Goal: Task Accomplishment & Management: Manage account settings

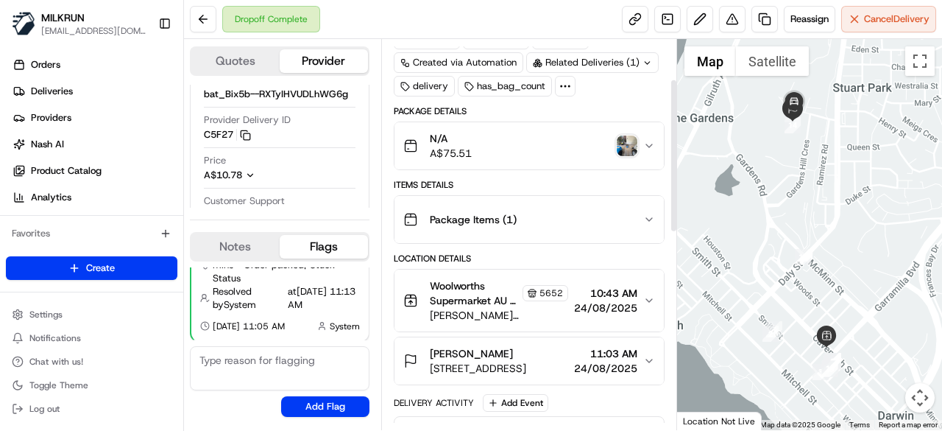
scroll to position [147, 0]
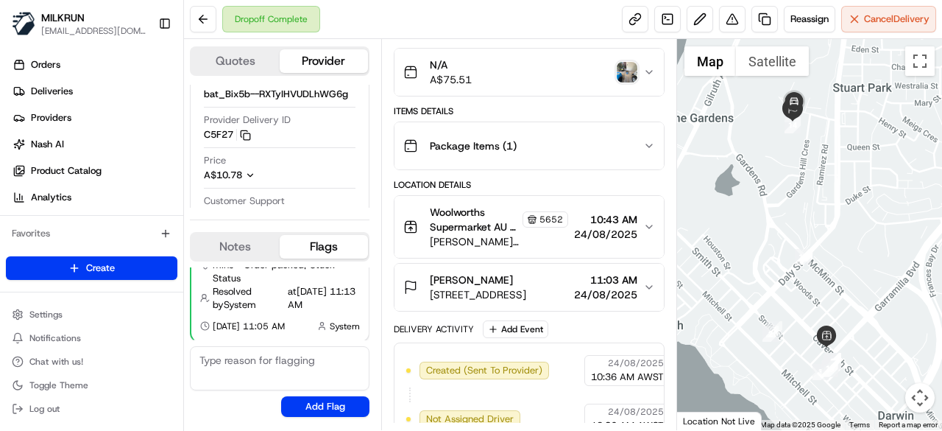
click at [621, 70] on img "button" at bounding box center [627, 72] width 21 height 21
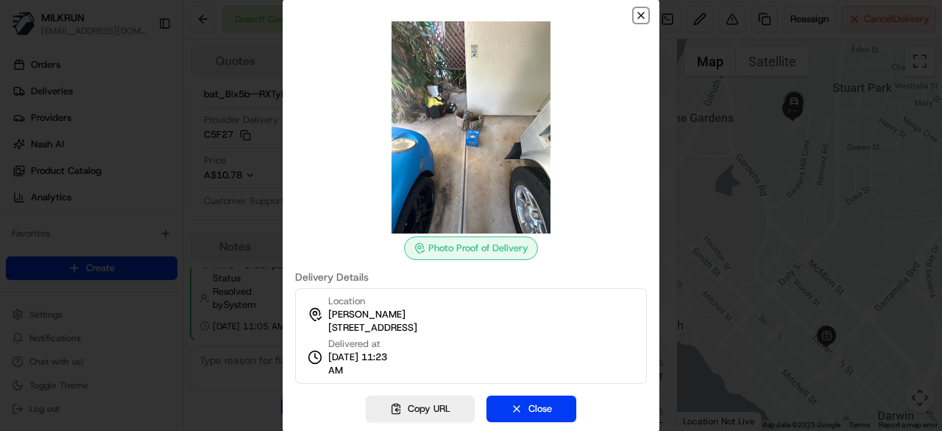
click at [642, 13] on icon "button" at bounding box center [641, 16] width 12 height 12
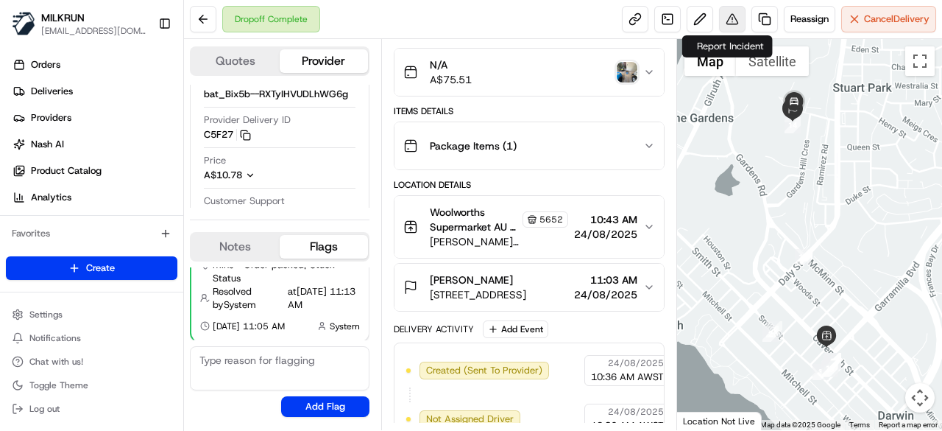
click at [736, 13] on button at bounding box center [732, 19] width 26 height 26
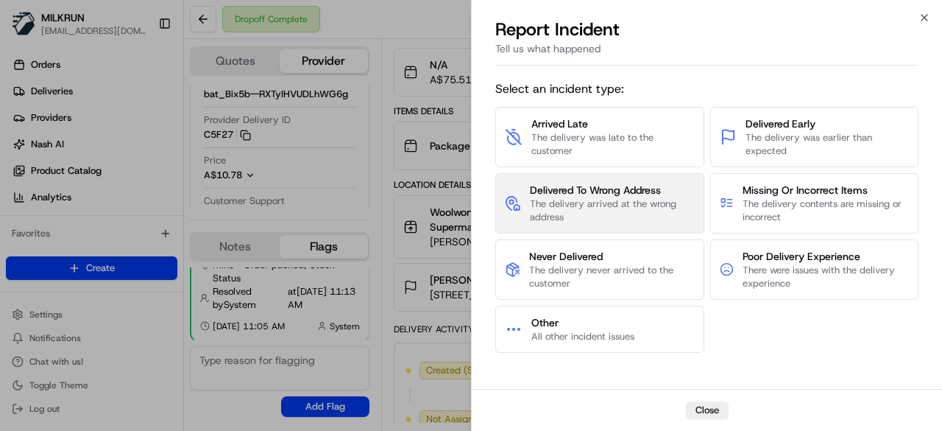
click at [632, 223] on button "Delivered To Wrong Address The delivery arrived at the wrong address" at bounding box center [599, 203] width 209 height 60
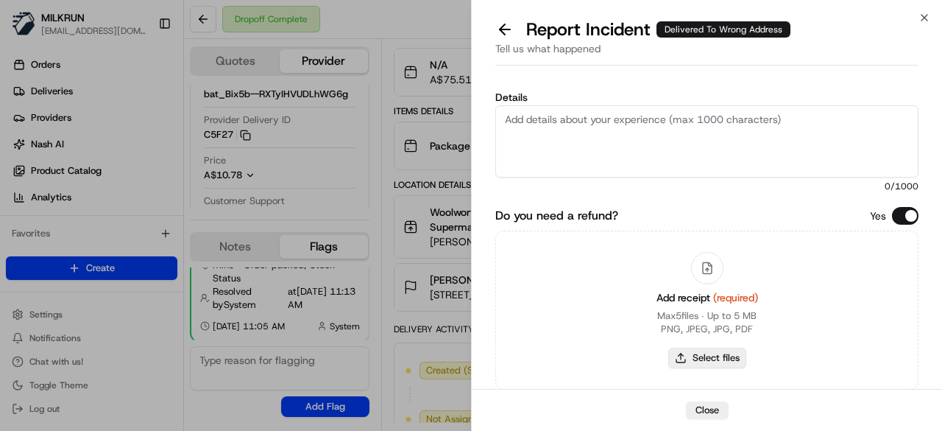
click at [695, 353] on button "Select files" at bounding box center [707, 357] width 78 height 21
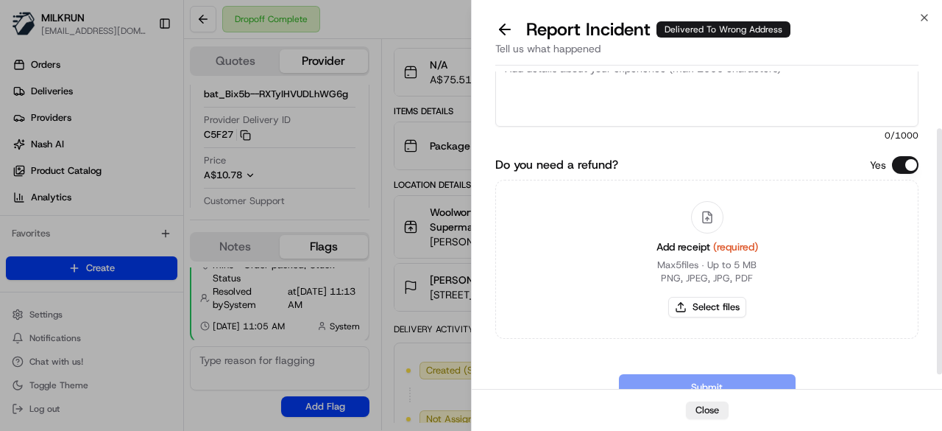
scroll to position [74, 0]
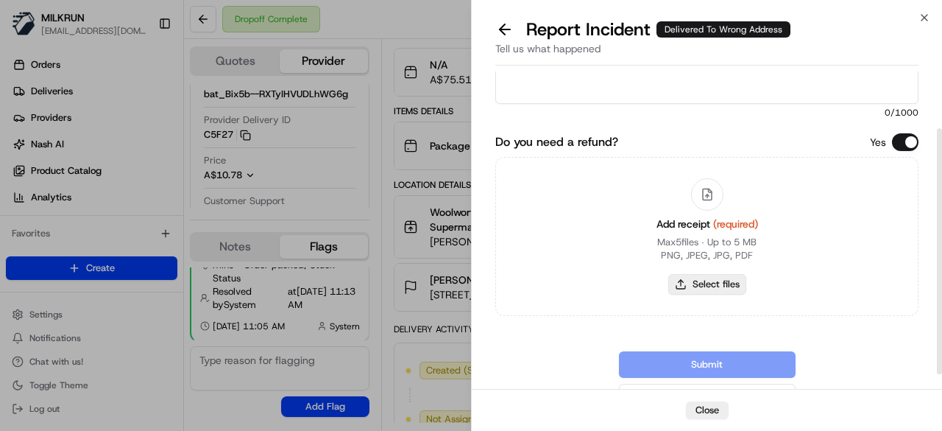
click at [710, 283] on button "Select files" at bounding box center [707, 284] width 78 height 21
type input "C:\fakepath\Screenshot 2025-08-24 114822.png"
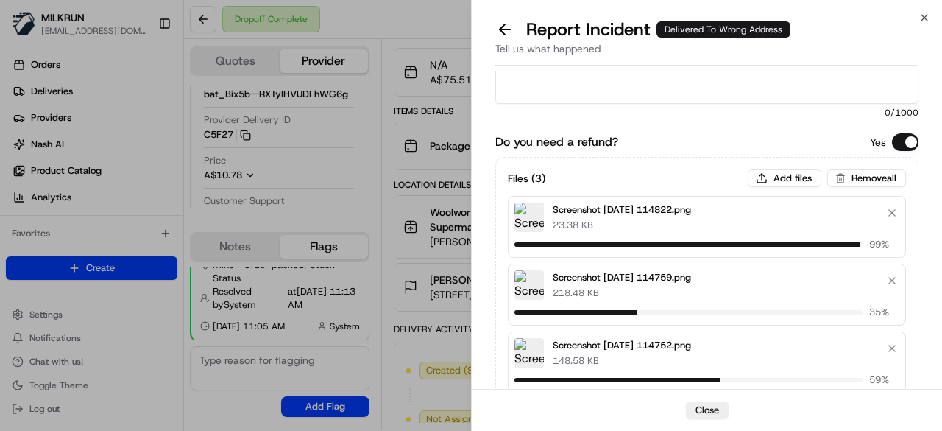
scroll to position [0, 0]
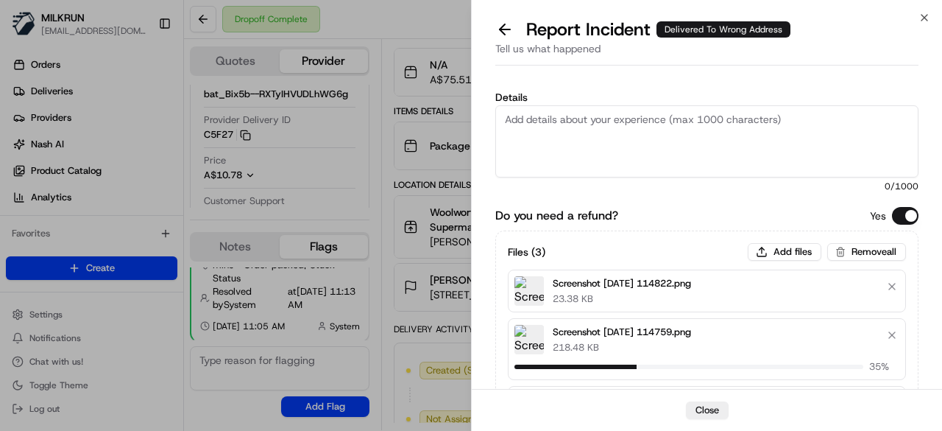
click at [679, 145] on textarea "Details" at bounding box center [706, 141] width 423 height 72
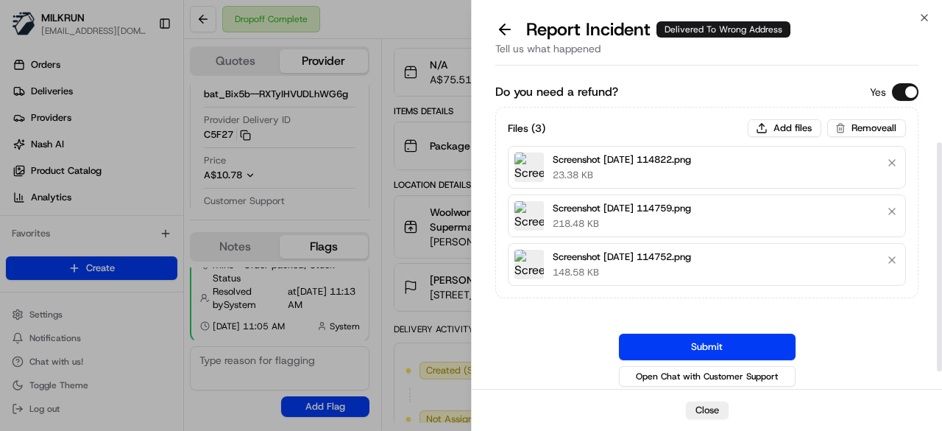
scroll to position [124, 0]
type textarea "Order was dropped off at the wrong address. The order was dropped off at a park…"
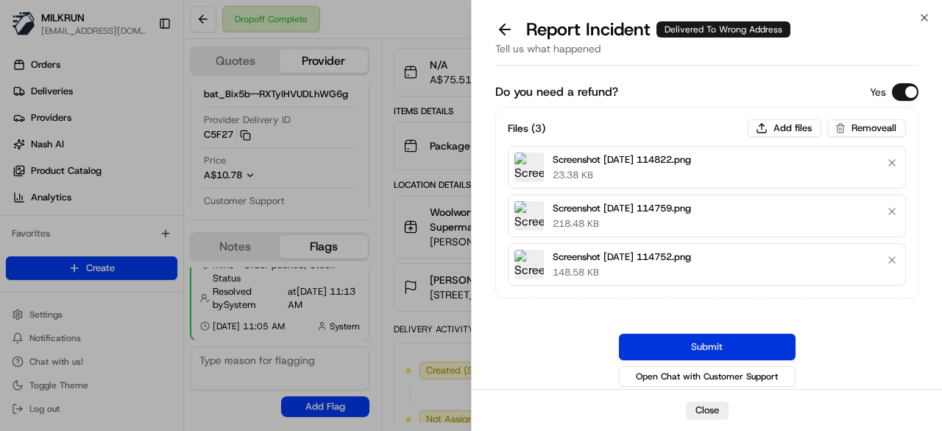
click at [683, 336] on button "Submit" at bounding box center [707, 346] width 177 height 26
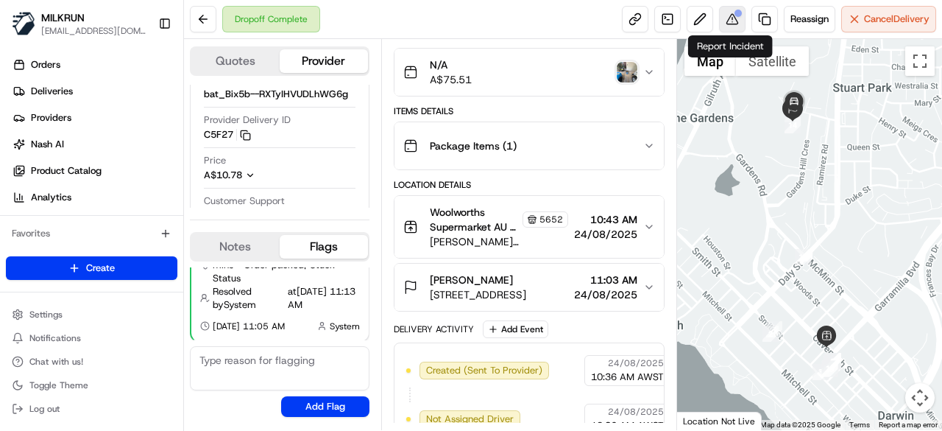
click at [740, 20] on button at bounding box center [732, 19] width 26 height 26
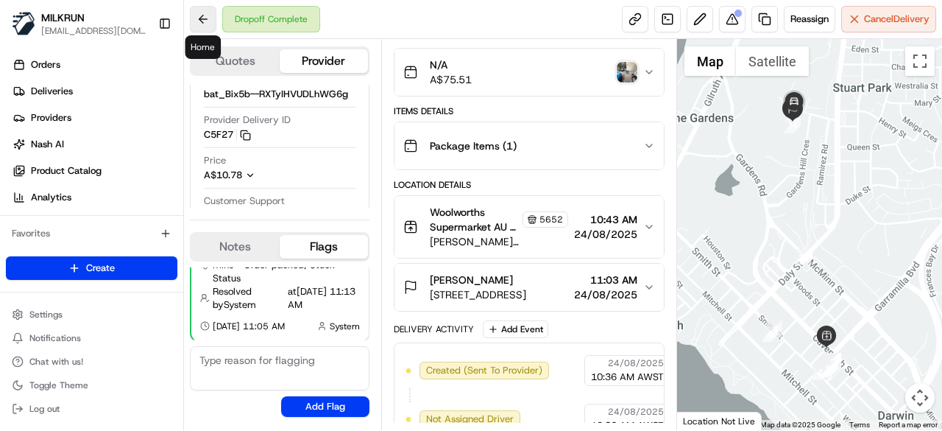
click at [215, 13] on button at bounding box center [203, 19] width 26 height 26
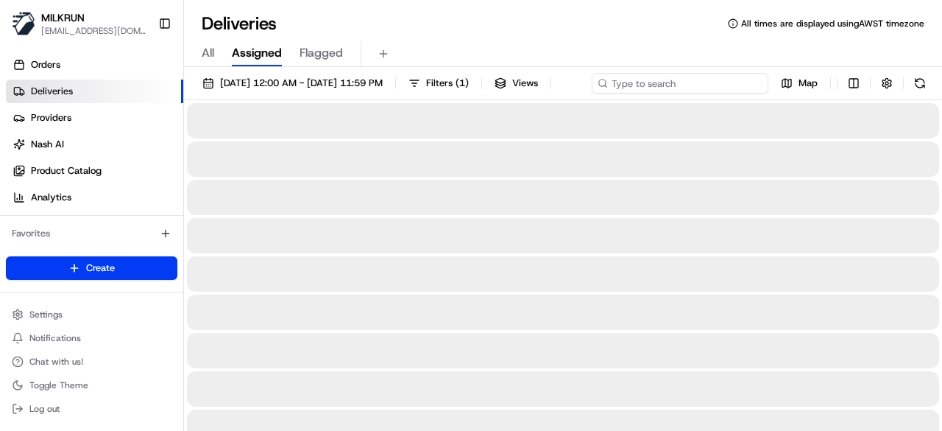
click at [727, 88] on div "24/08/2025 12:00 AM - 24/08/2025 11:59 PM Filters ( 1 ) Views Map" at bounding box center [563, 86] width 758 height 27
paste input "c1946bbb-4954-47c5-80b1-0a216ce786cd"
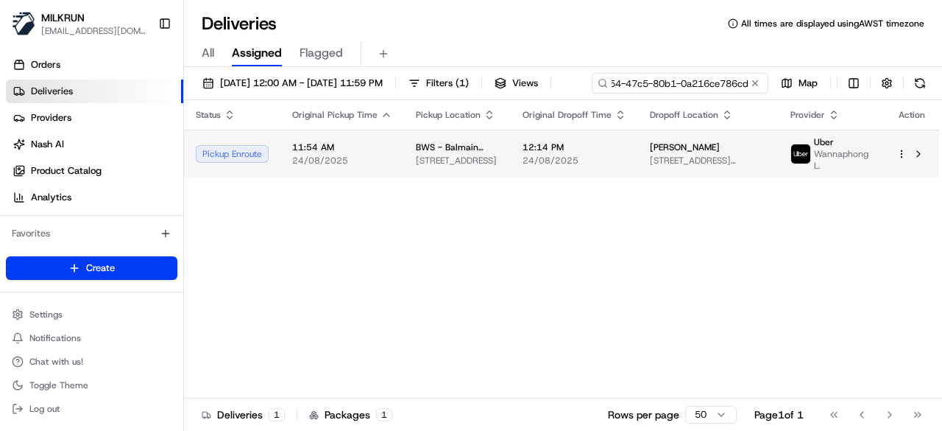
type input "c1946bbb-4954-47c5-80b1-0a216ce786cd"
click at [638, 172] on td "12:14 PM 24/08/2025" at bounding box center [574, 154] width 127 height 48
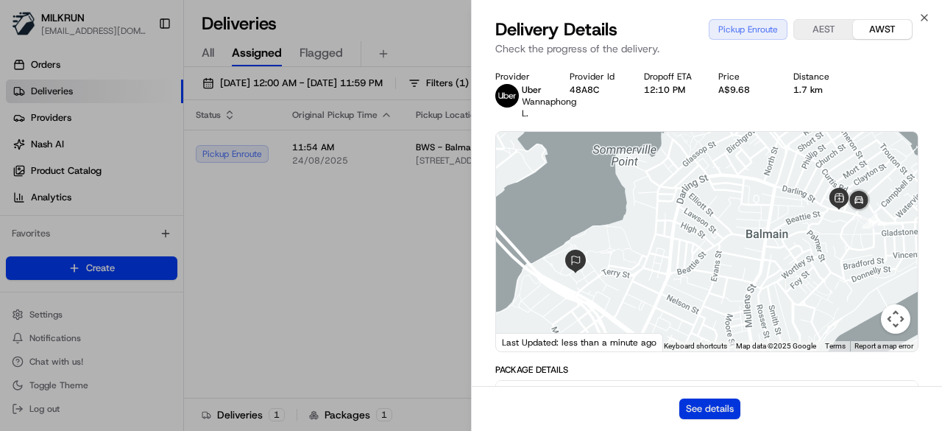
click at [699, 404] on button "See details" at bounding box center [709, 408] width 61 height 21
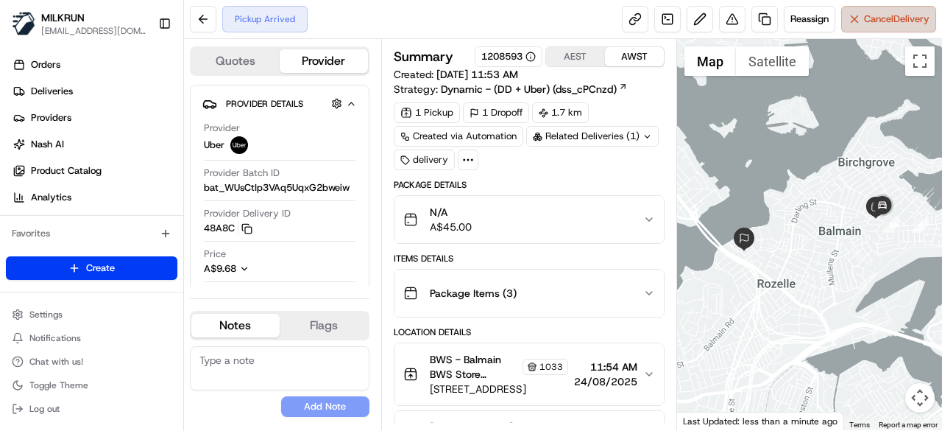
click at [891, 15] on span "Cancel Delivery" at bounding box center [897, 19] width 66 height 13
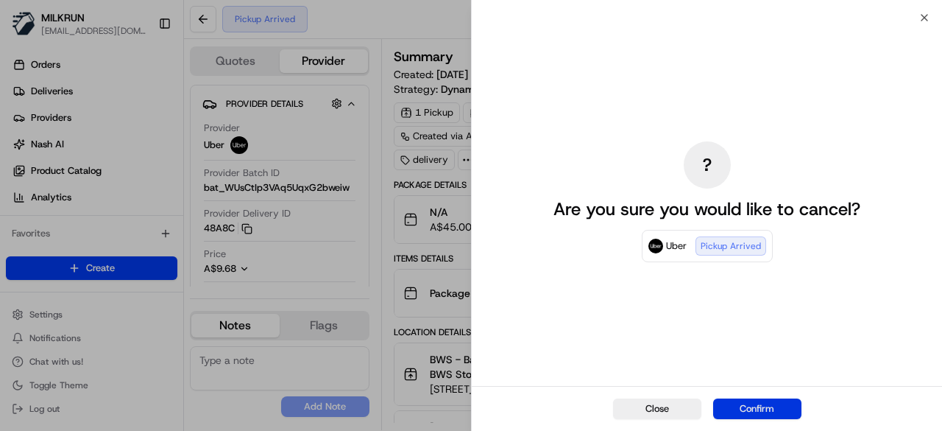
click at [768, 408] on button "Confirm" at bounding box center [757, 408] width 88 height 21
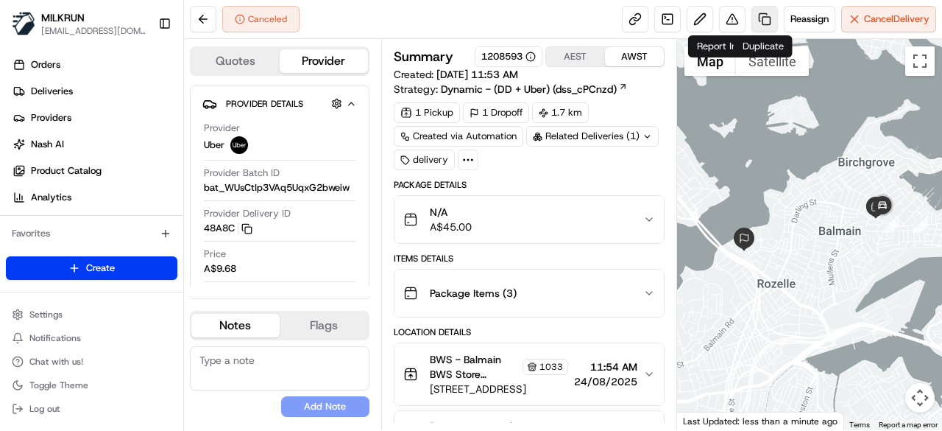
click at [756, 19] on link at bounding box center [765, 19] width 26 height 26
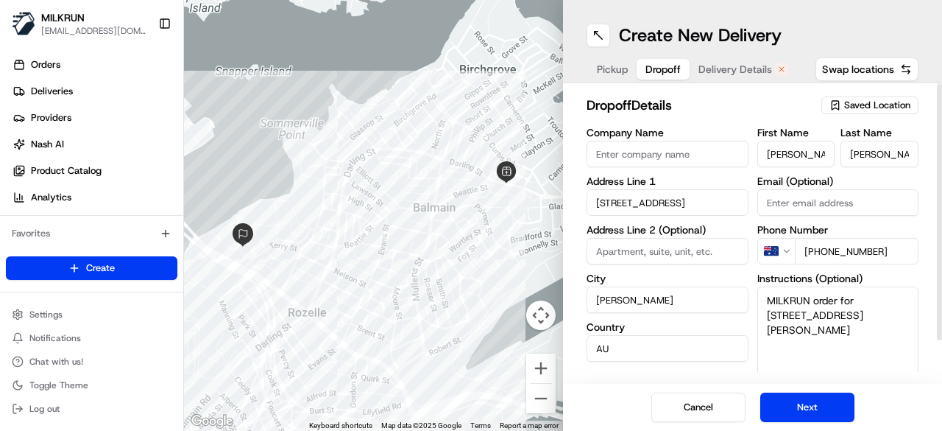
click at [679, 70] on span "Dropoff" at bounding box center [663, 69] width 35 height 15
click at [718, 208] on input "203/22 Warayama Pl" at bounding box center [668, 202] width 162 height 26
paste input "39 cook rd, Marrickville"
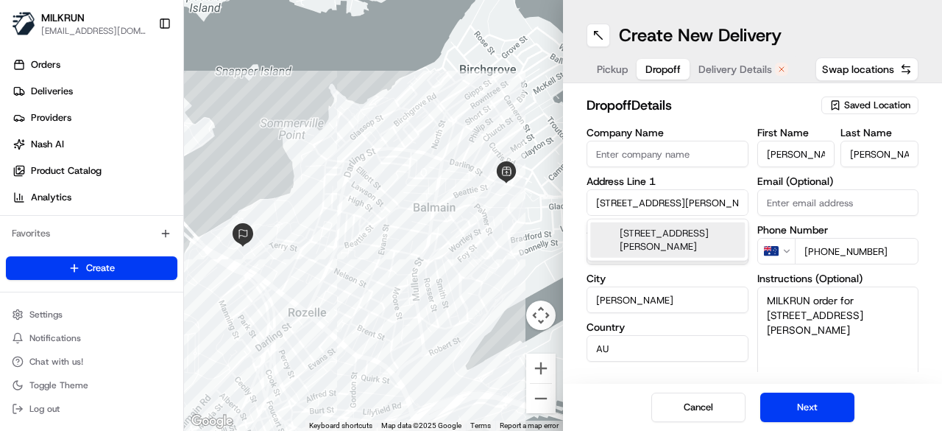
click at [714, 233] on div "39 Cook Rd, Marrickville NSW, Australia" at bounding box center [667, 239] width 155 height 35
type input "39 Cook Rd, Marrickville NSW 2204, Australia"
type input "Marrickville"
type input "Australia"
type input "2204"
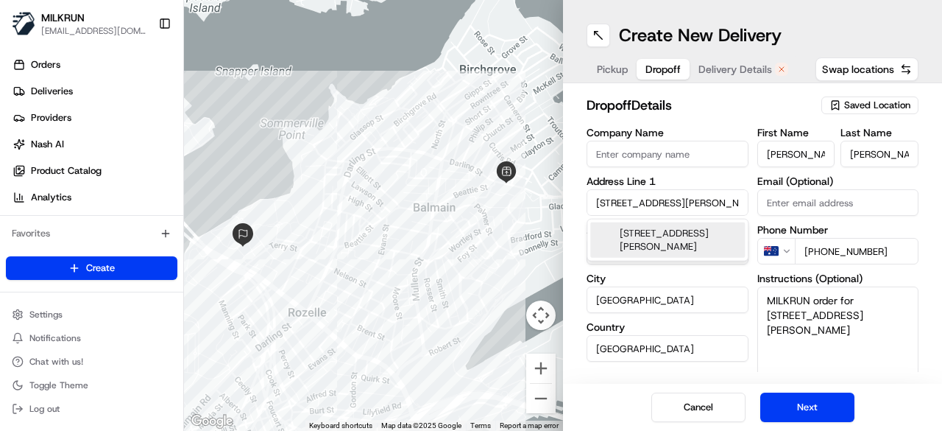
type input "39 Cook Road"
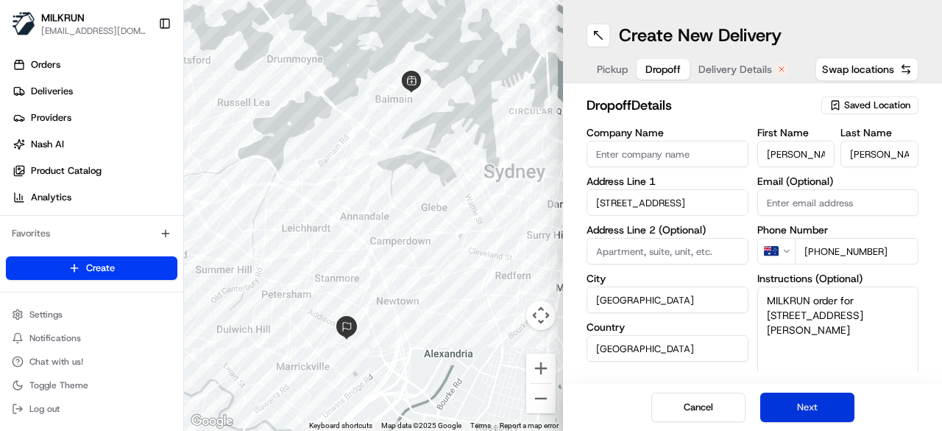
click at [806, 415] on button "Next" at bounding box center [807, 406] width 94 height 29
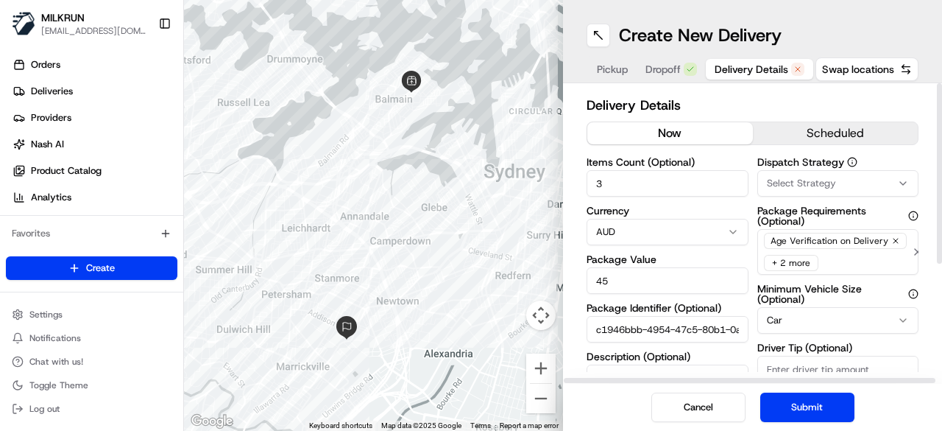
click at [690, 127] on button "now" at bounding box center [670, 133] width 166 height 22
click at [790, 406] on button "Submit" at bounding box center [807, 406] width 94 height 29
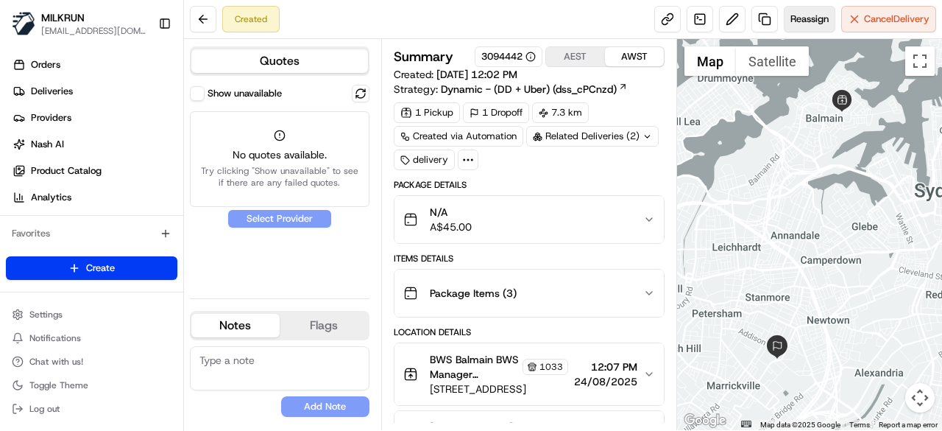
click at [821, 9] on button "Reassign" at bounding box center [810, 19] width 52 height 26
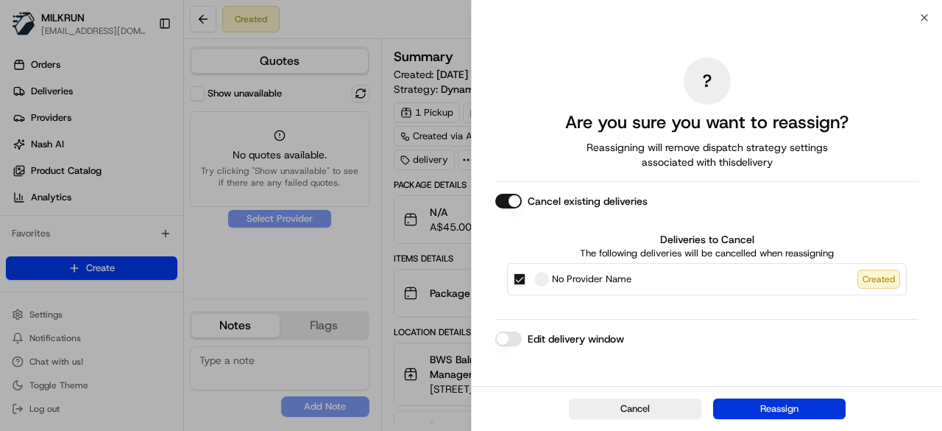
click at [757, 407] on button "Reassign" at bounding box center [779, 408] width 132 height 21
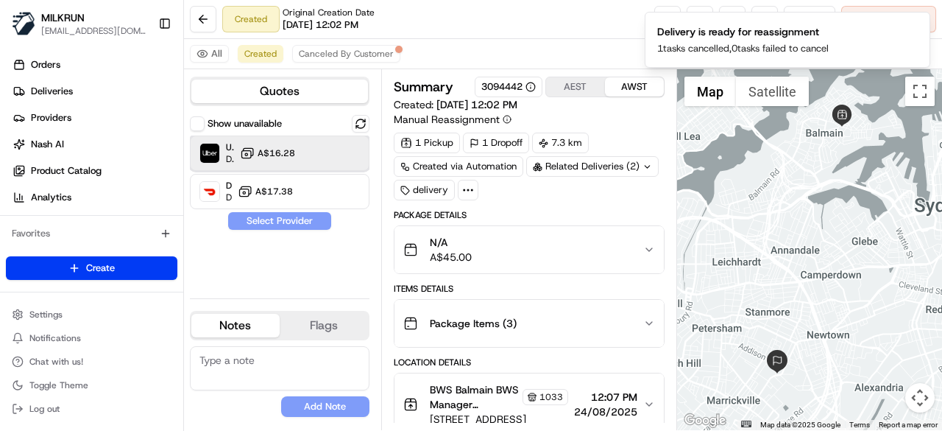
drag, startPoint x: 328, startPoint y: 155, endPoint x: 296, endPoint y: 227, distance: 78.8
click at [328, 155] on div at bounding box center [337, 153] width 18 height 18
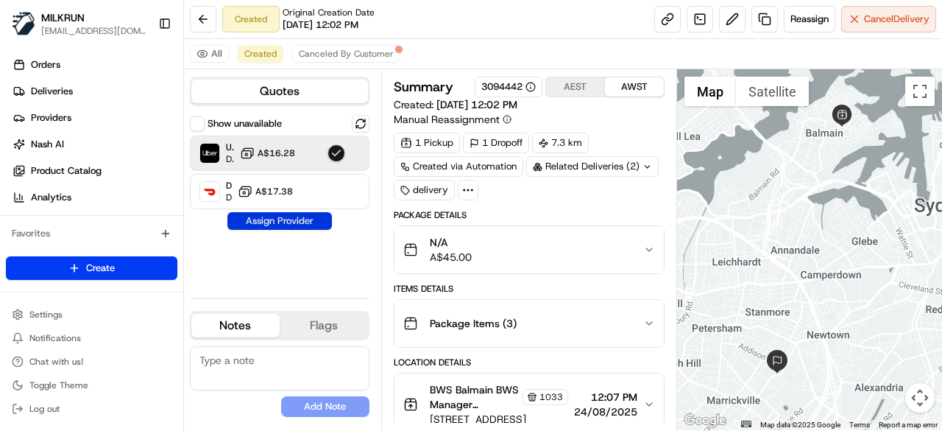
click at [281, 222] on button "Assign Provider" at bounding box center [279, 221] width 105 height 18
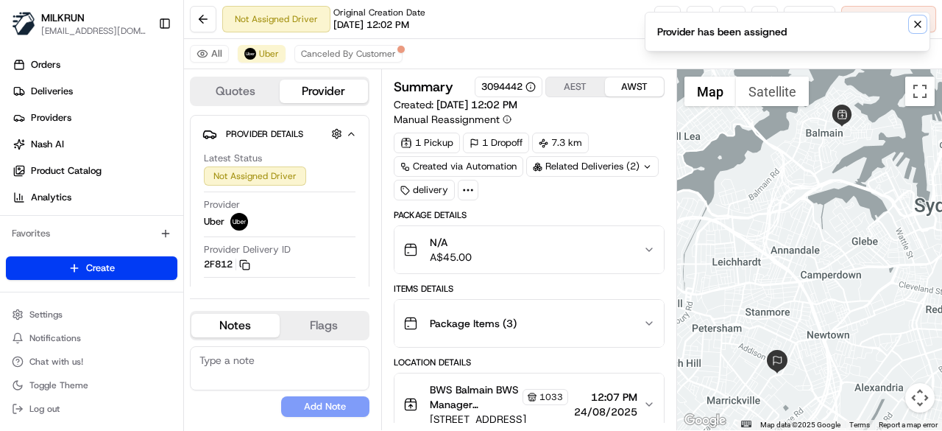
click at [915, 25] on icon "Notifications (F8)" at bounding box center [918, 24] width 12 height 12
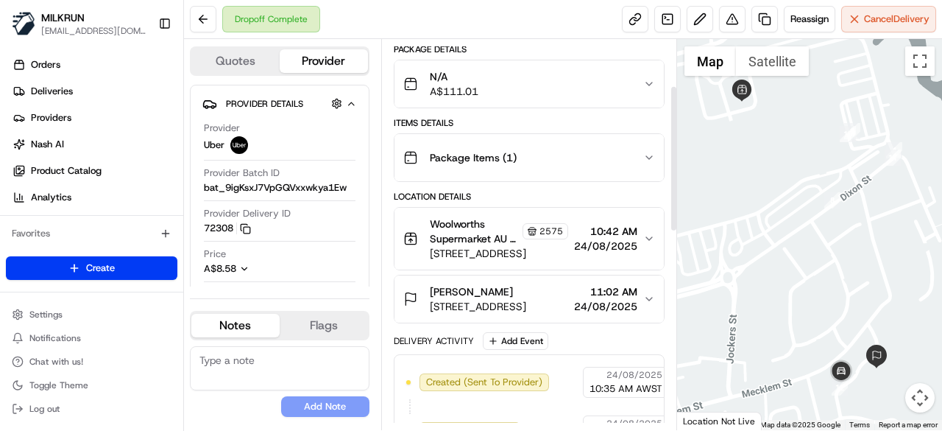
scroll to position [147, 0]
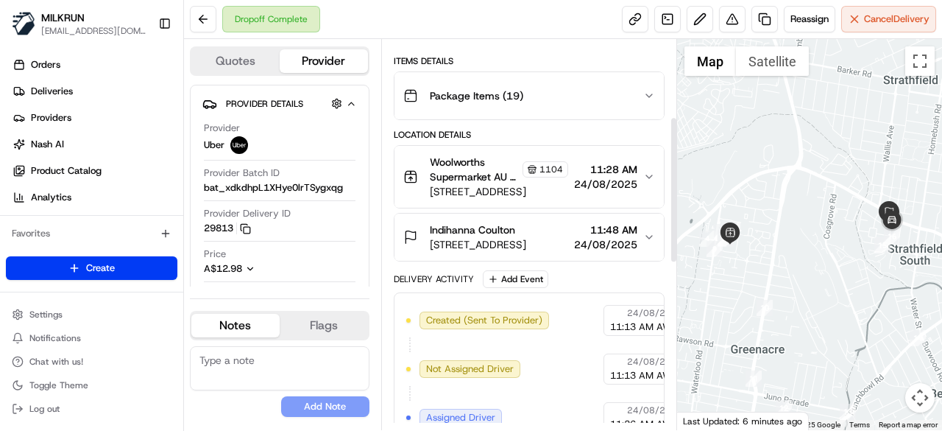
scroll to position [221, 0]
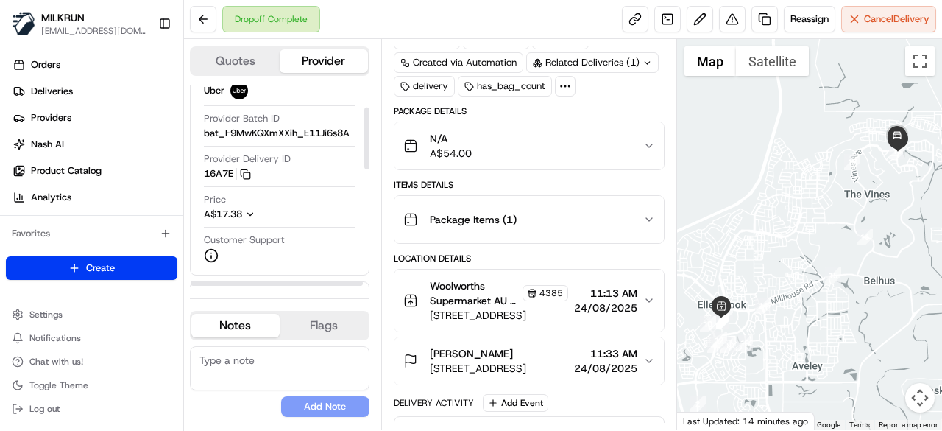
scroll to position [74, 0]
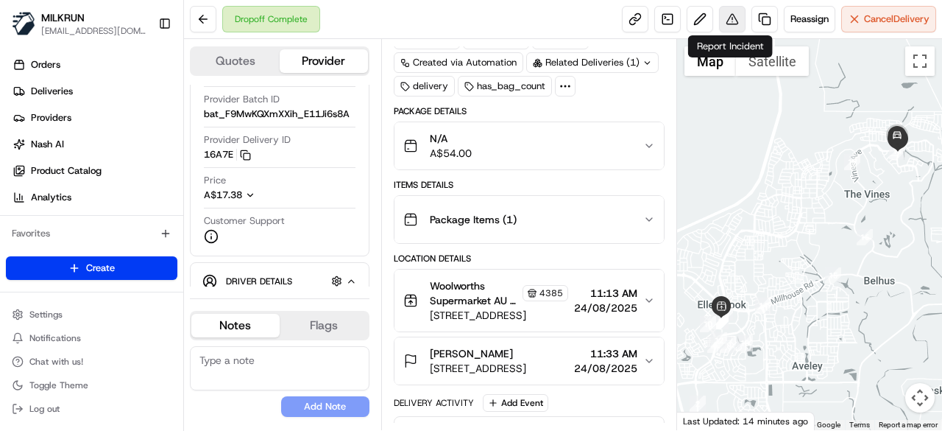
click at [732, 18] on button at bounding box center [732, 19] width 26 height 26
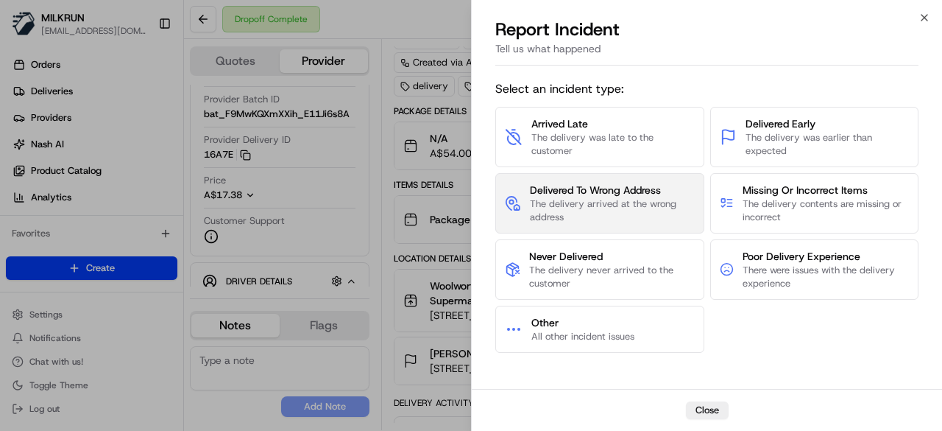
click at [562, 215] on span "The delivery arrived at the wrong address" at bounding box center [612, 210] width 165 height 26
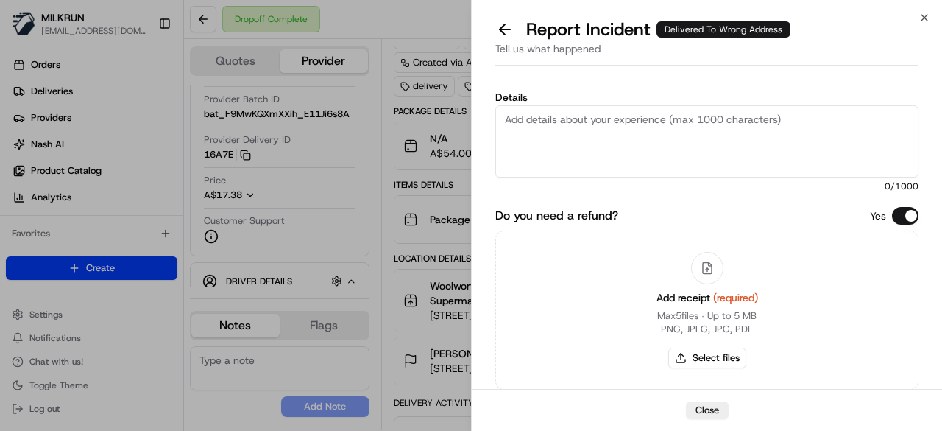
click at [581, 116] on textarea "Details" at bounding box center [706, 141] width 423 height 72
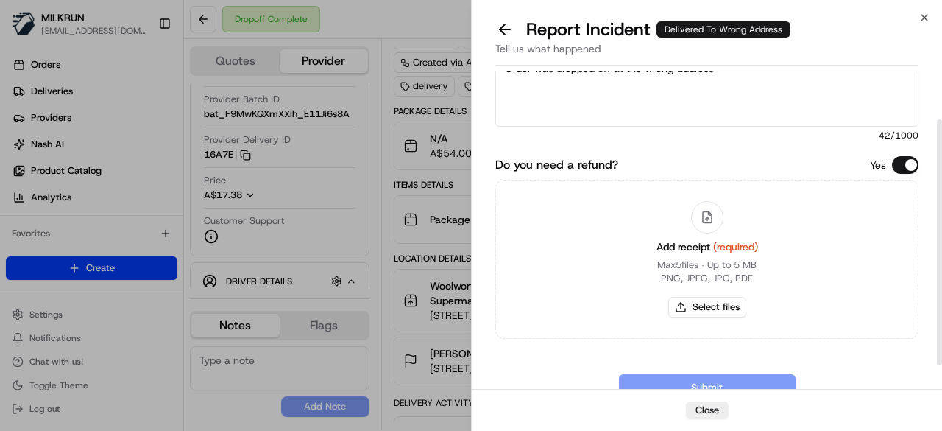
scroll to position [93, 0]
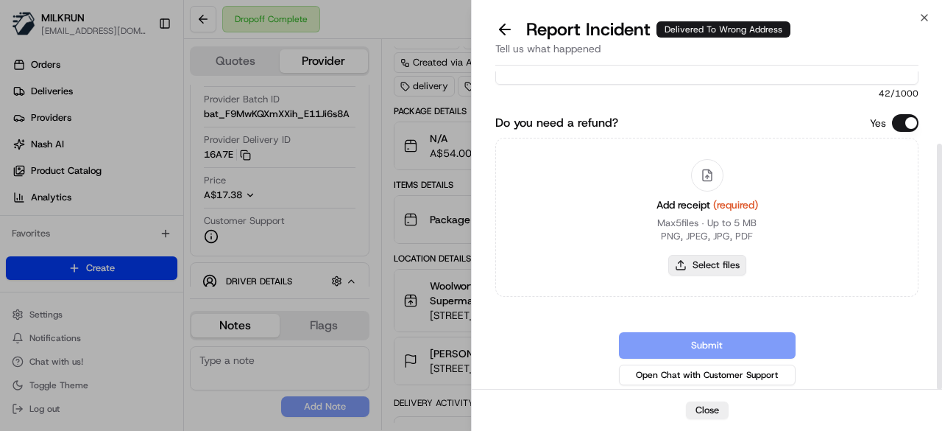
type textarea "Order was dropped off at the wrong address"
click at [713, 267] on button "Select files" at bounding box center [707, 265] width 78 height 21
type input "C:\fakepath\Screenshot 2025-08-24 122012.png"
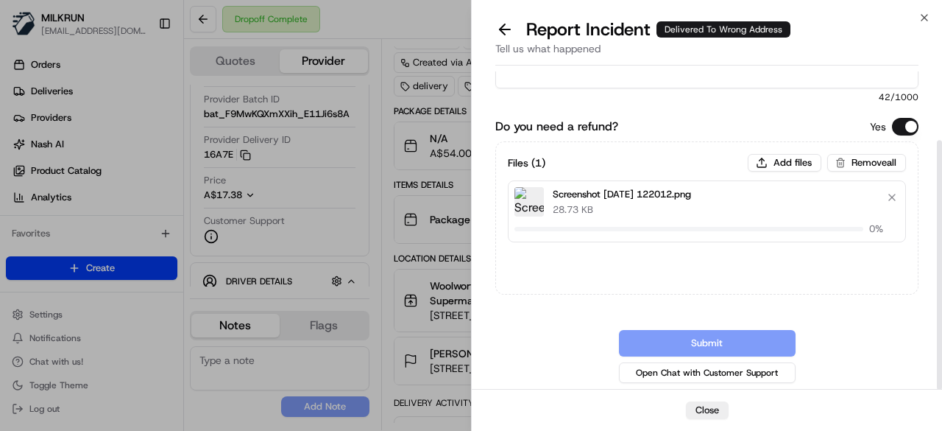
scroll to position [88, 0]
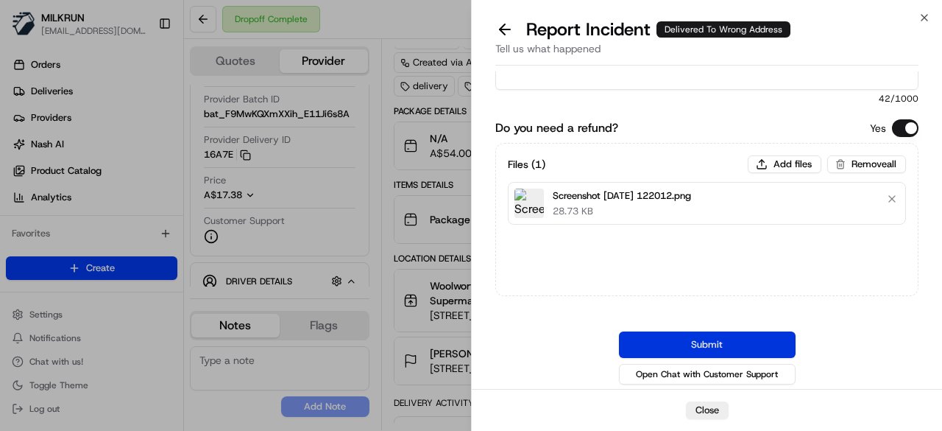
click at [698, 344] on button "Submit" at bounding box center [707, 344] width 177 height 26
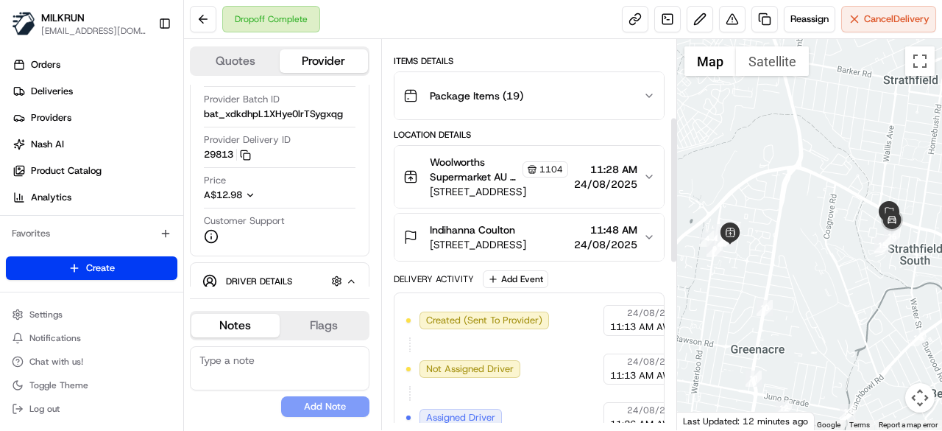
scroll to position [221, 0]
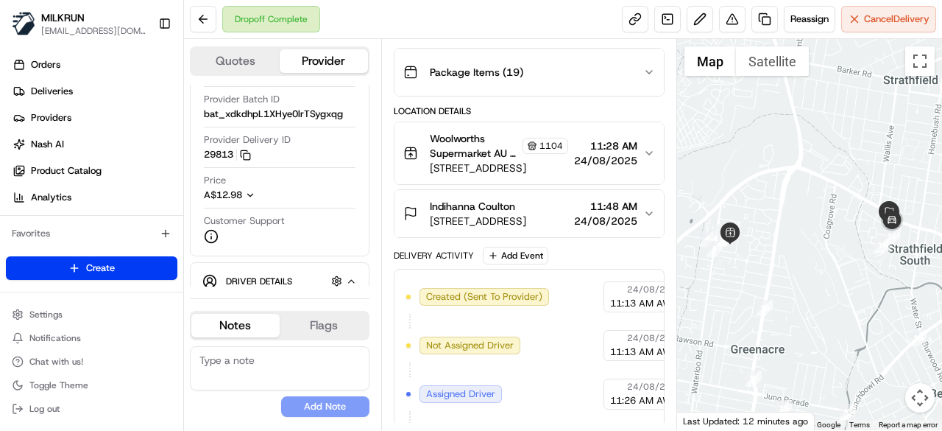
click at [526, 202] on div "Indihanna Coulton" at bounding box center [478, 206] width 96 height 15
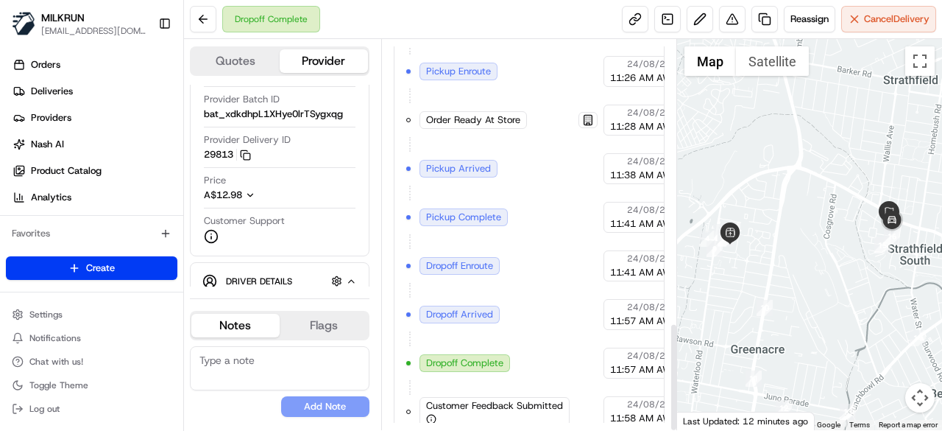
scroll to position [1019, 0]
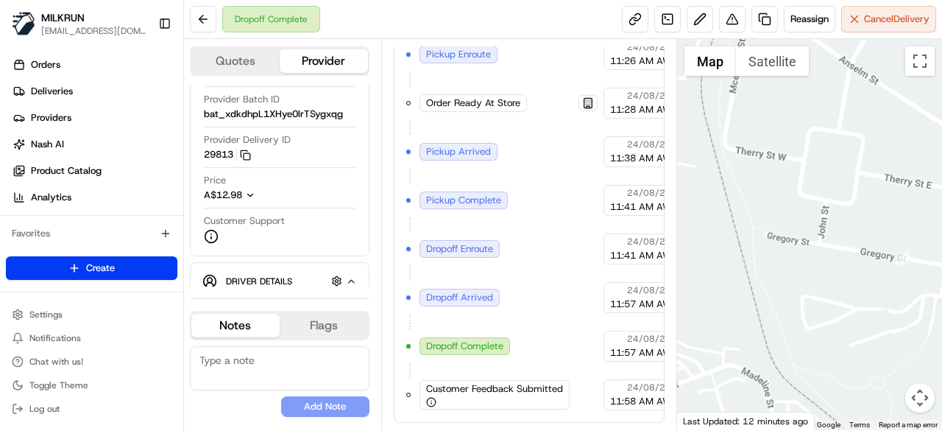
drag, startPoint x: 892, startPoint y: 236, endPoint x: 762, endPoint y: 232, distance: 130.4
click at [762, 232] on div at bounding box center [810, 234] width 266 height 391
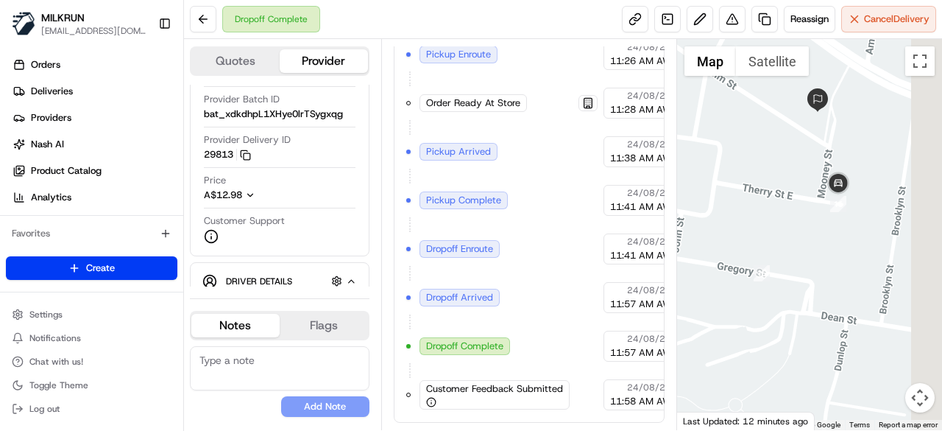
drag, startPoint x: 845, startPoint y: 197, endPoint x: 640, endPoint y: 214, distance: 205.3
click at [640, 214] on div "Quotes Provider Provider Details Hidden ( 3 ) Provider Uber Provider Batch ID b…" at bounding box center [563, 234] width 758 height 391
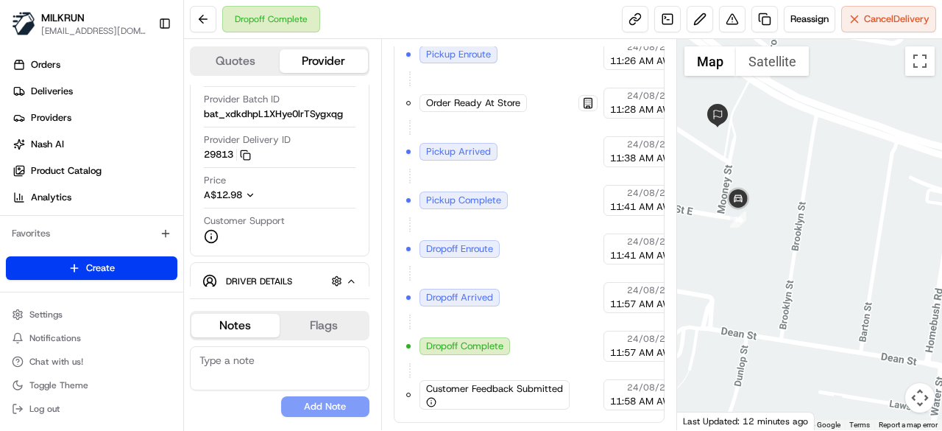
drag, startPoint x: 758, startPoint y: 194, endPoint x: 813, endPoint y: 206, distance: 56.6
click at [813, 206] on div at bounding box center [810, 234] width 266 height 391
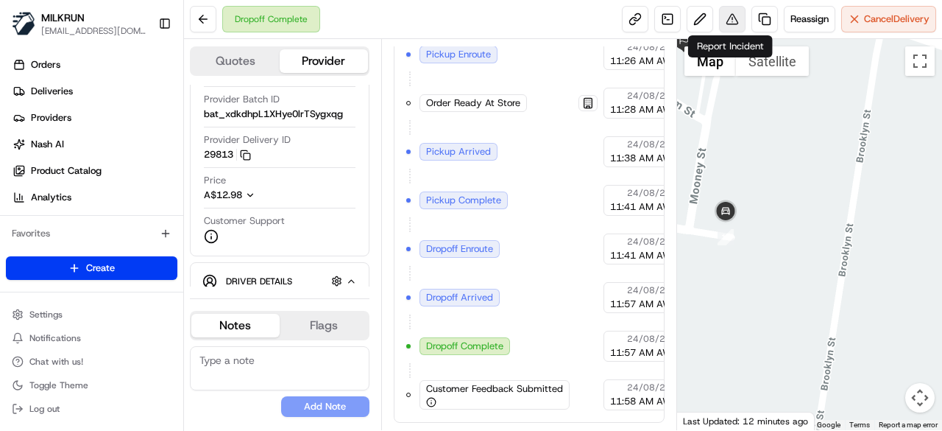
click at [736, 18] on button at bounding box center [732, 19] width 26 height 26
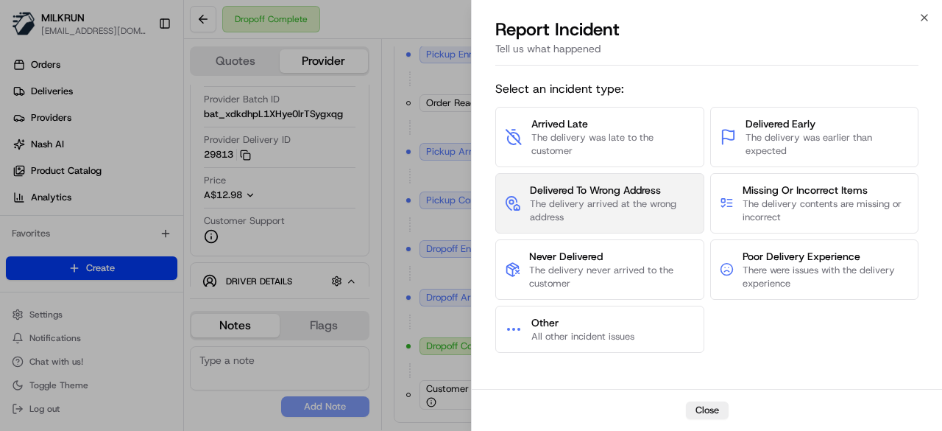
click at [578, 191] on span "Delivered To Wrong Address" at bounding box center [612, 190] width 165 height 15
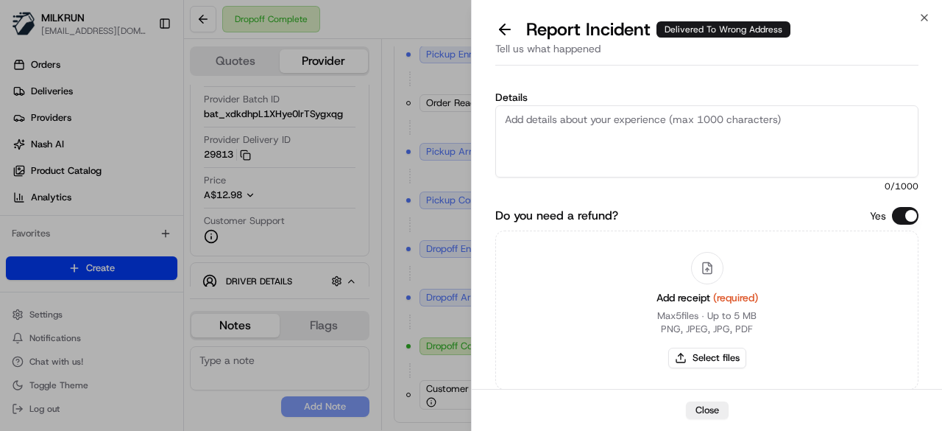
click at [676, 152] on textarea "Details" at bounding box center [706, 141] width 423 height 72
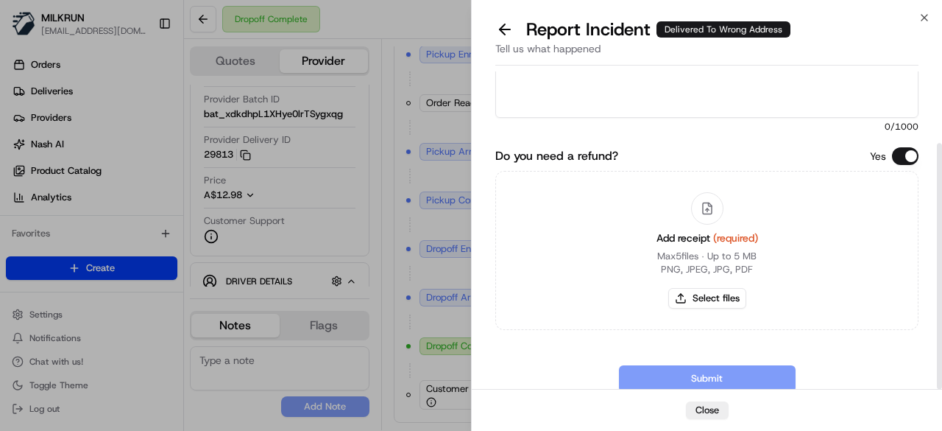
scroll to position [93, 0]
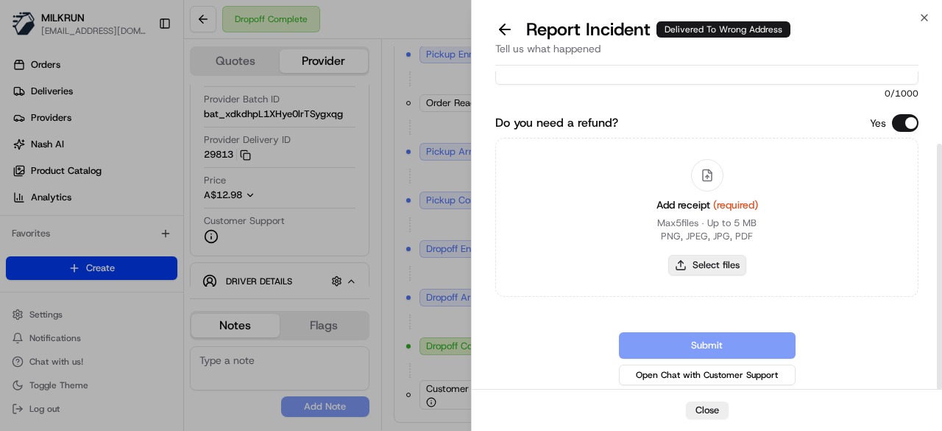
click at [699, 261] on button "Select files" at bounding box center [707, 265] width 78 height 21
type input "C:\fakepath\Screenshot 2025-08-24 121216.png"
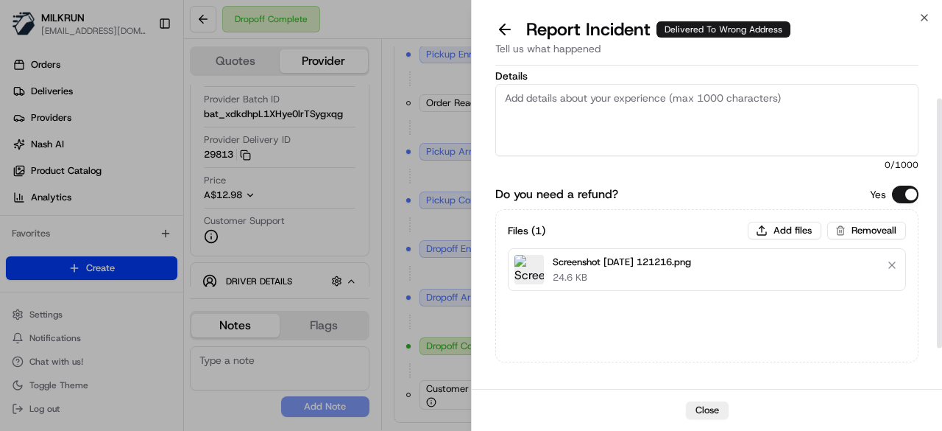
scroll to position [0, 0]
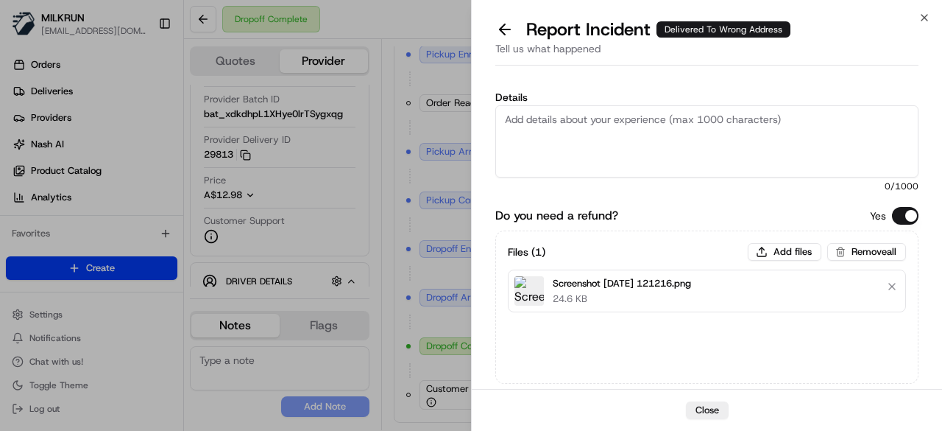
click at [610, 120] on textarea "Details" at bounding box center [706, 141] width 423 height 72
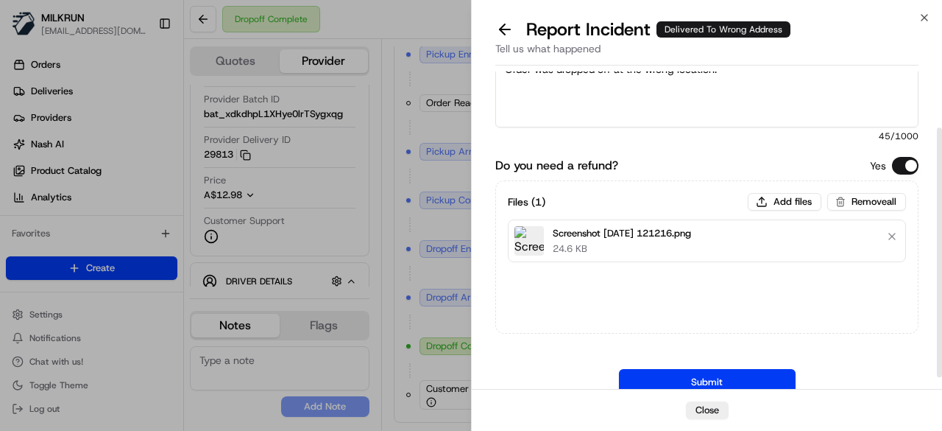
scroll to position [88, 0]
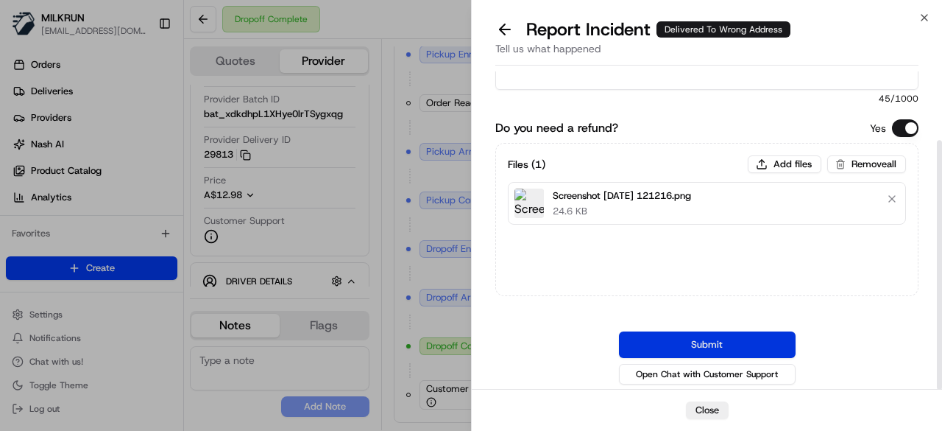
type textarea "Order was dropped off at the wrong location."
drag, startPoint x: 721, startPoint y: 335, endPoint x: 626, endPoint y: 230, distance: 140.7
click at [721, 334] on button "Submit" at bounding box center [707, 344] width 177 height 26
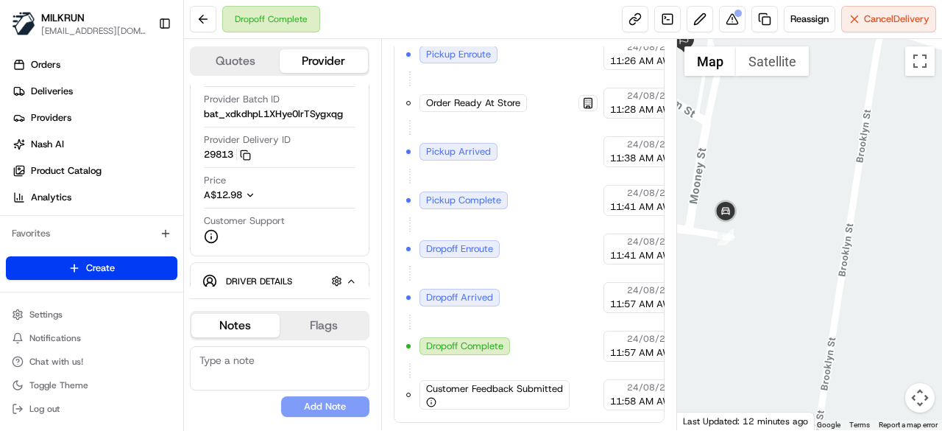
click at [721, 32] on div "Reassign Cancel Delivery" at bounding box center [779, 19] width 314 height 26
click at [727, 23] on button at bounding box center [732, 19] width 26 height 26
click at [191, 11] on button at bounding box center [203, 19] width 26 height 26
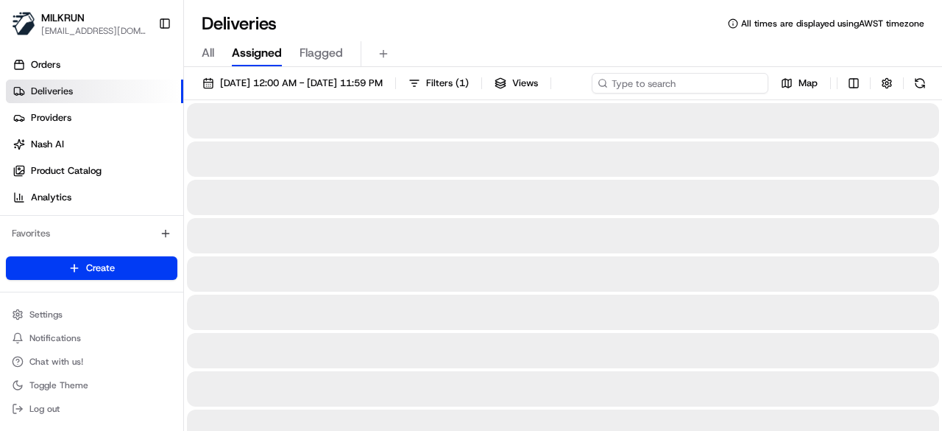
click at [692, 90] on div "24/08/2025 12:00 AM - 24/08/2025 11:59 PM Filters ( 1 ) Views Map" at bounding box center [563, 86] width 758 height 27
paste input "1db08fed-6972-41b1-b30c-d3597b4e218b"
type input "1db08fed-6972-41b1-b30c-d3597b4e218b"
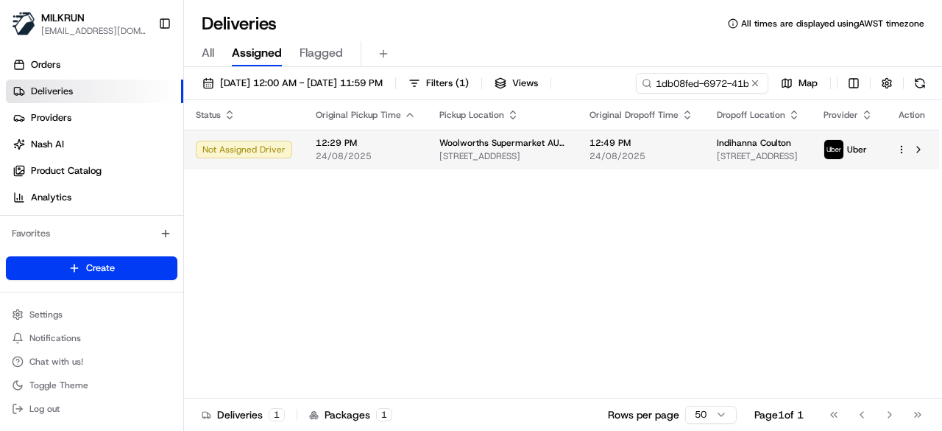
click at [395, 177] on div "Status Original Pickup Time Pickup Location Original Dropoff Time Dropoff Locat…" at bounding box center [561, 249] width 755 height 298
click at [395, 152] on span "24/08/2025" at bounding box center [366, 156] width 100 height 12
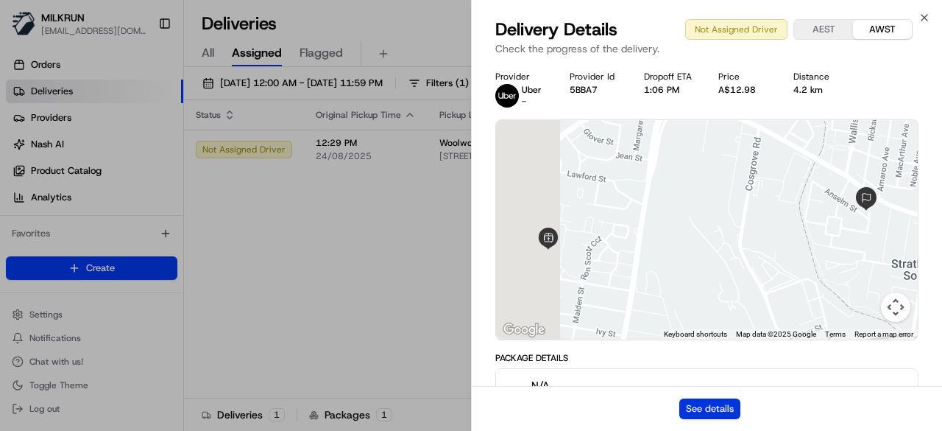
click at [714, 405] on button "See details" at bounding box center [709, 408] width 61 height 21
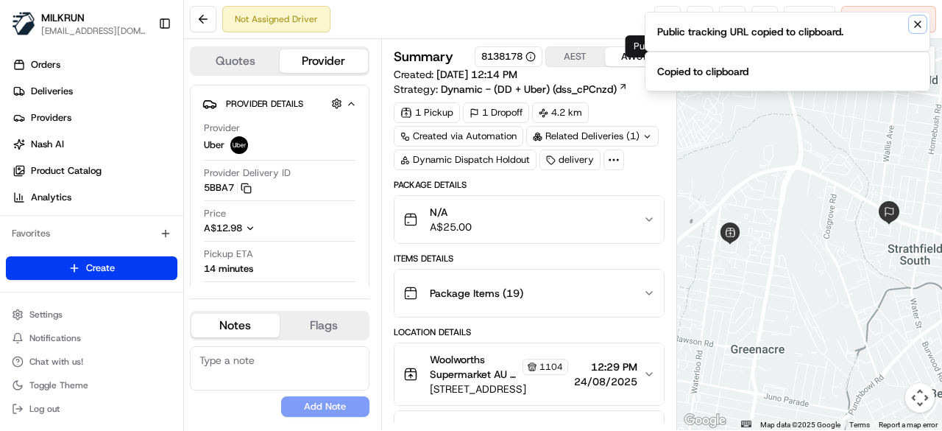
click at [919, 23] on icon "Notifications (F8)" at bounding box center [918, 24] width 6 height 6
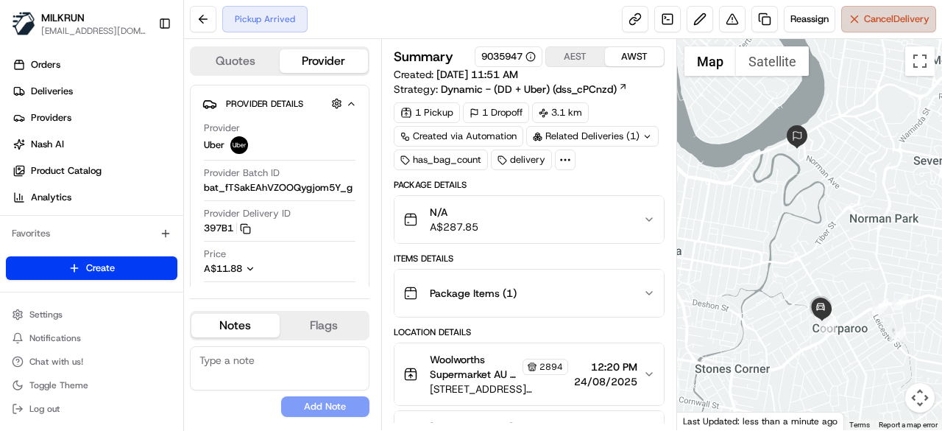
click at [905, 13] on span "Cancel Delivery" at bounding box center [897, 19] width 66 height 13
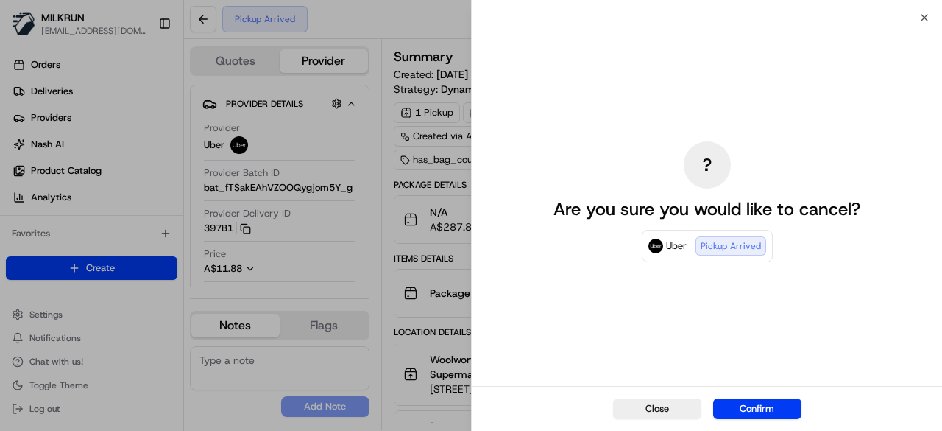
click at [768, 406] on button "Confirm" at bounding box center [757, 408] width 88 height 21
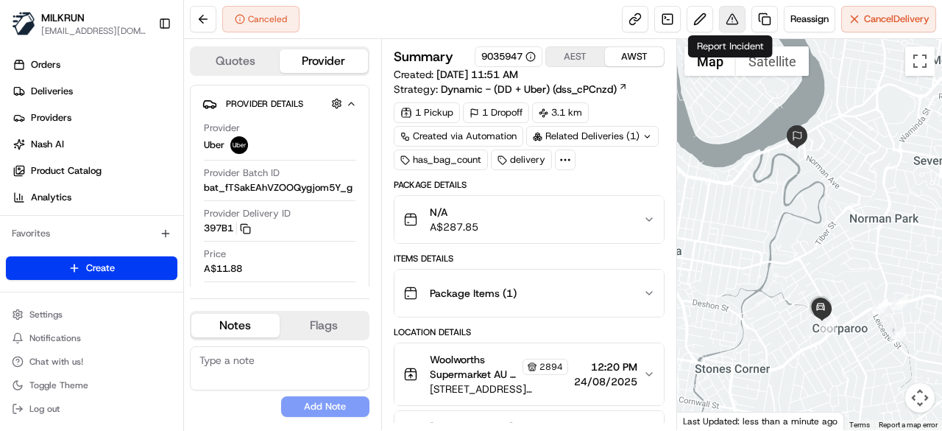
click at [726, 17] on button at bounding box center [732, 19] width 26 height 26
click at [732, 17] on button at bounding box center [732, 19] width 26 height 26
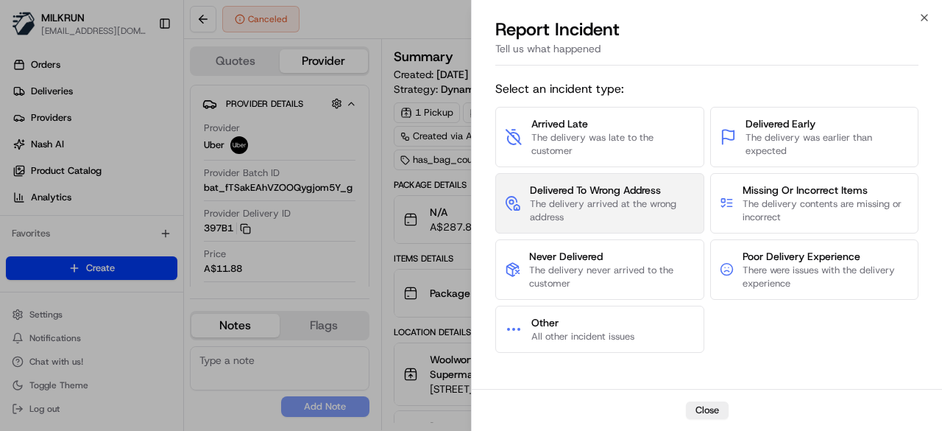
click at [620, 205] on span "The delivery arrived at the wrong address" at bounding box center [612, 210] width 165 height 26
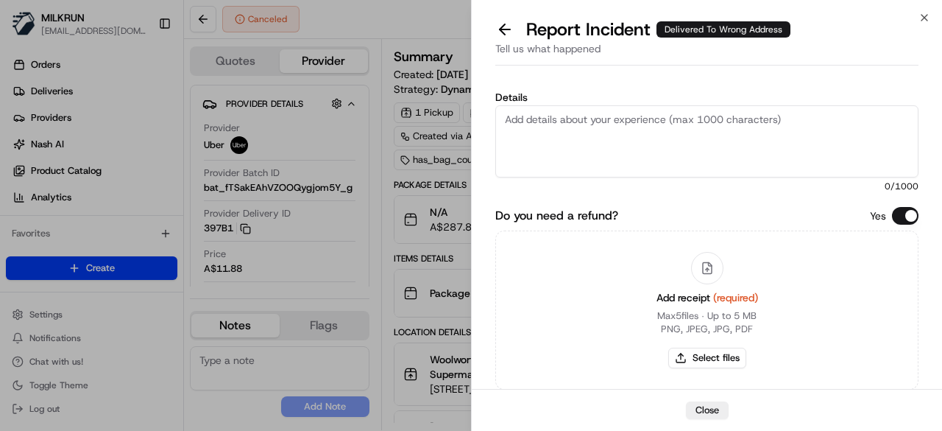
click at [656, 149] on textarea "Details" at bounding box center [706, 141] width 423 height 72
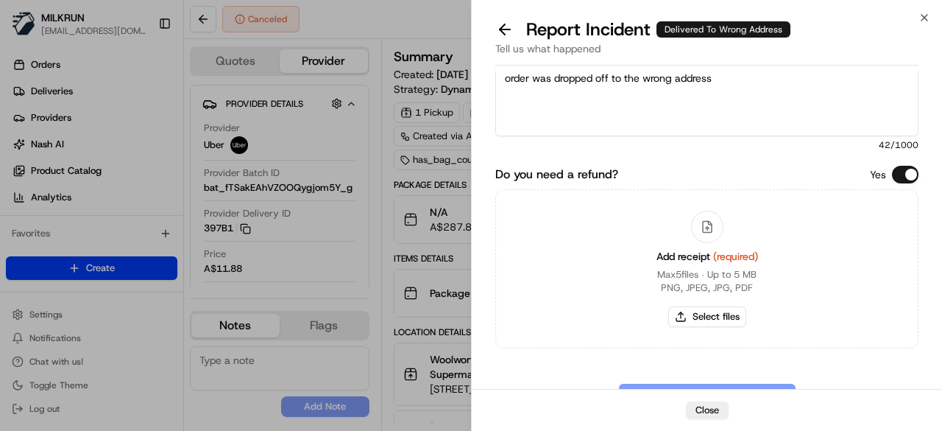
scroll to position [74, 0]
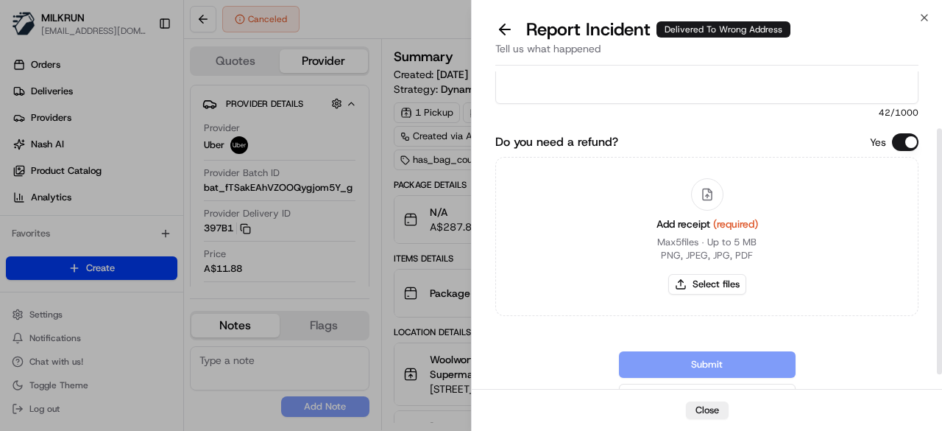
type textarea "order was dropped off to the wrong address"
click at [718, 298] on div "Add receipt (required) Max 5 files ∙ Up to 5 MB PNG, JPEG, JPG, PDF Select files" at bounding box center [707, 236] width 125 height 134
click at [717, 278] on button "Select files" at bounding box center [707, 284] width 78 height 21
type input "C:\fakepath\Screenshot [DATE] 122012.png"
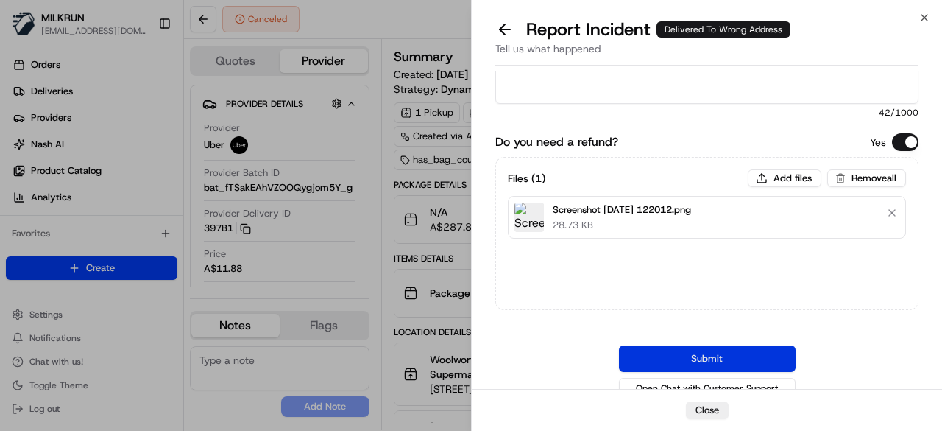
click at [726, 358] on button "Submit" at bounding box center [707, 358] width 177 height 26
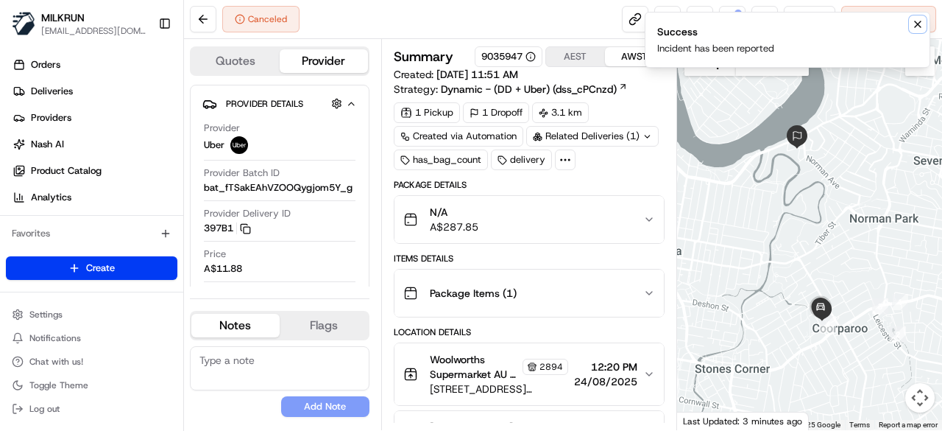
click at [921, 24] on icon "Notifications (F8)" at bounding box center [918, 24] width 12 height 12
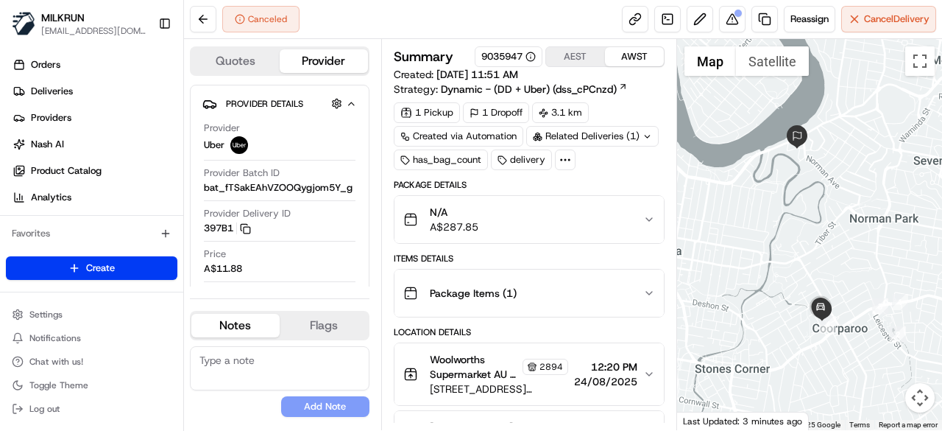
click at [715, 21] on div "Reassign Cancel Delivery" at bounding box center [779, 19] width 314 height 26
click at [725, 21] on button at bounding box center [732, 19] width 26 height 26
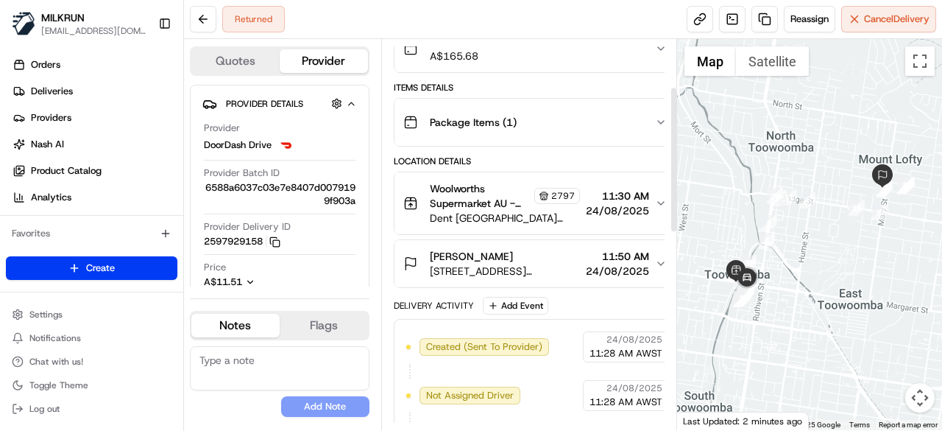
scroll to position [221, 0]
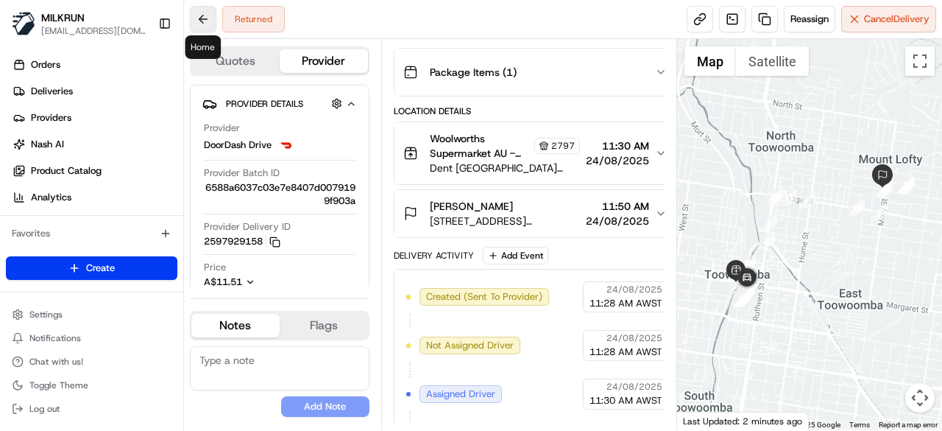
click at [204, 24] on button at bounding box center [203, 19] width 26 height 26
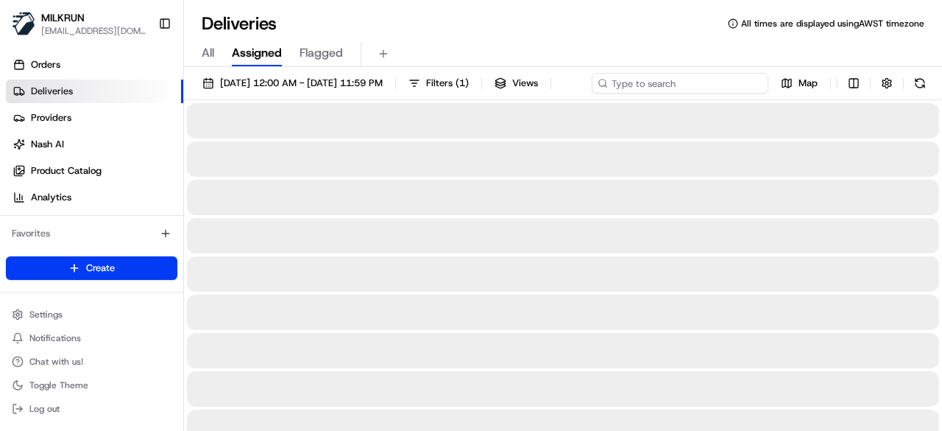
click at [701, 74] on input at bounding box center [680, 83] width 177 height 21
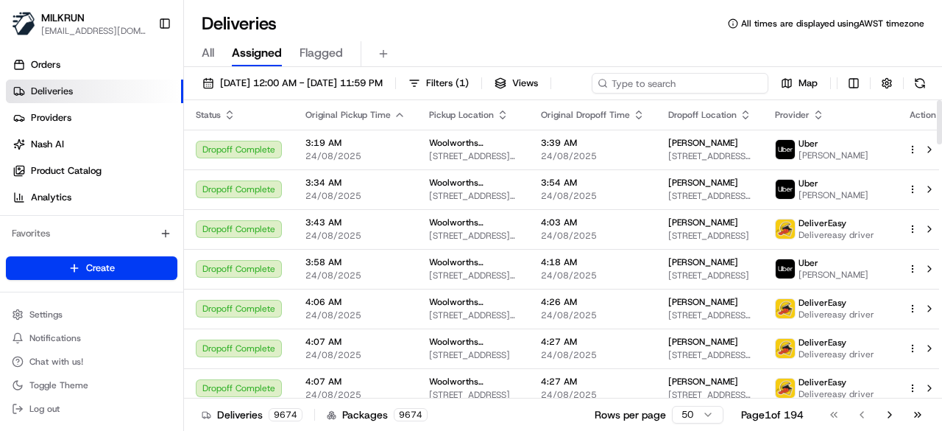
paste input "dce6d349-32db-4f81-b4b3-104eac822cda"
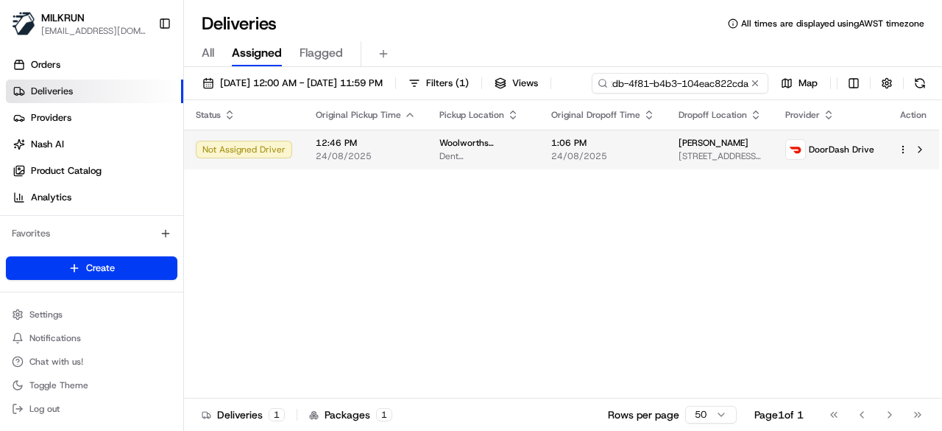
type input "dce6d349-32db-4f81-b4b3-104eac822cda"
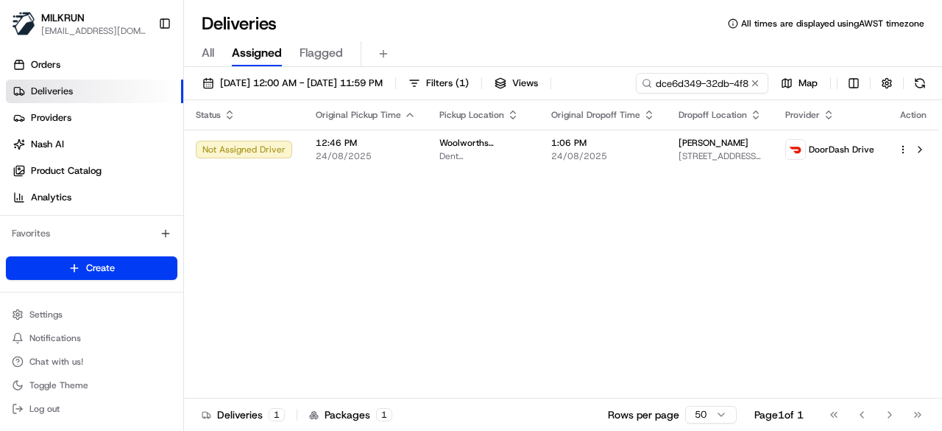
click at [411, 188] on div "Status Original Pickup Time Pickup Location Original Dropoff Time Dropoff Locat…" at bounding box center [562, 249] width 757 height 298
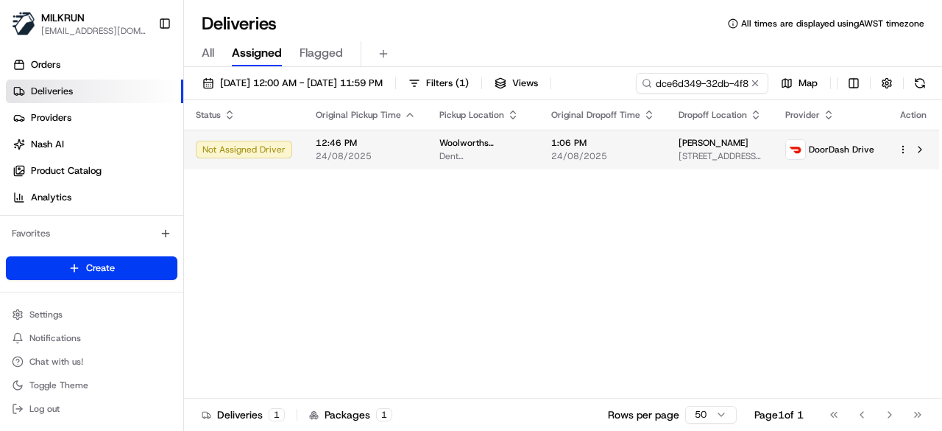
click at [579, 161] on td "1:06 PM 24/08/2025" at bounding box center [603, 150] width 127 height 40
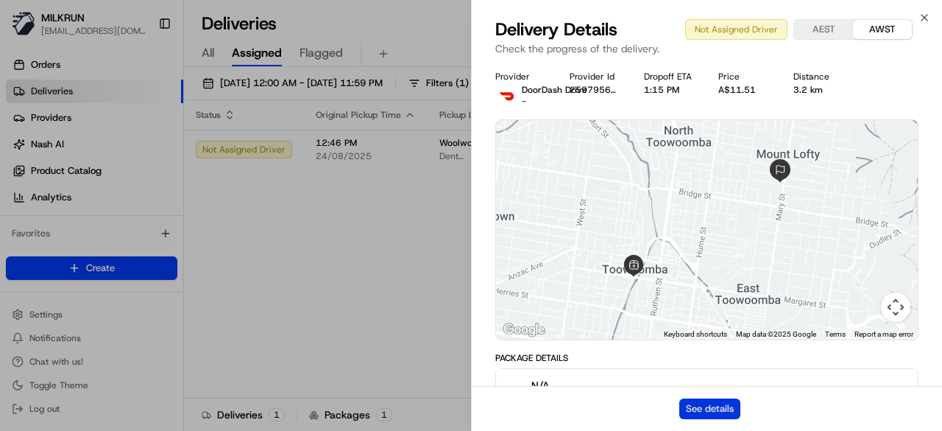
click at [701, 417] on button "See details" at bounding box center [709, 408] width 61 height 21
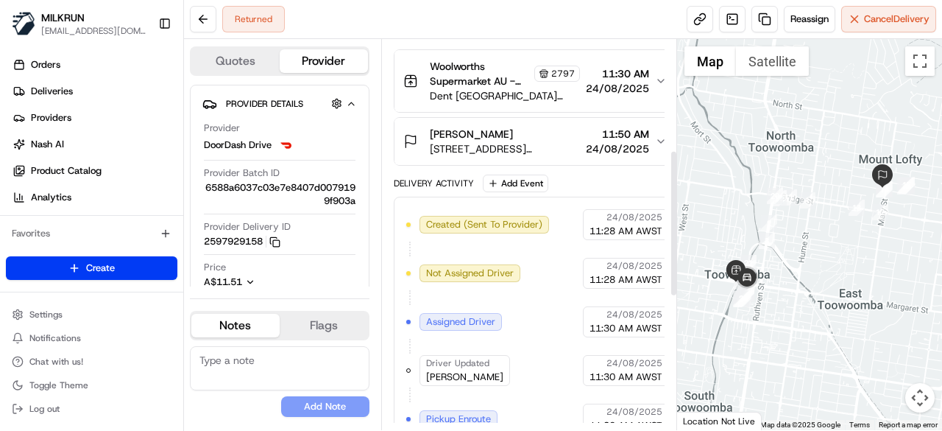
scroll to position [294, 0]
click at [655, 134] on icon "button" at bounding box center [661, 140] width 12 height 12
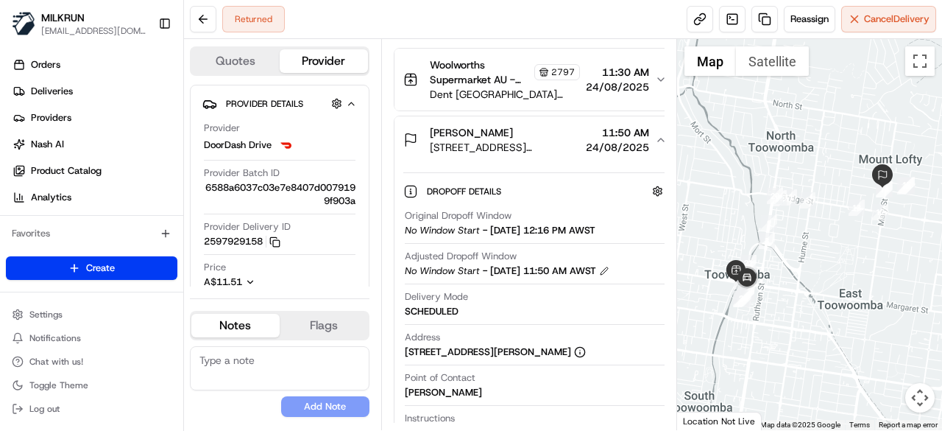
click at [573, 146] on div "Angus Wilshire 43 Geoffrey St, Mount Lofty, QLD 4350, AU 11:50 AM 24/08/2025" at bounding box center [529, 139] width 252 height 29
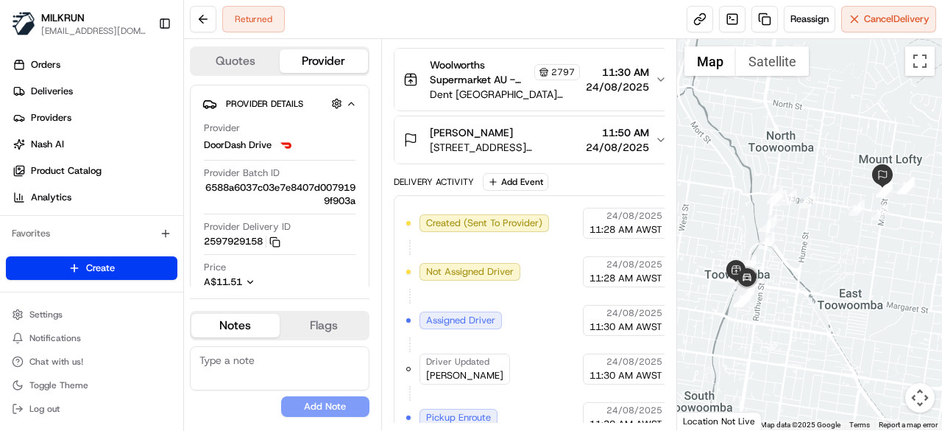
click at [635, 132] on span "11:50 AM" at bounding box center [617, 132] width 63 height 15
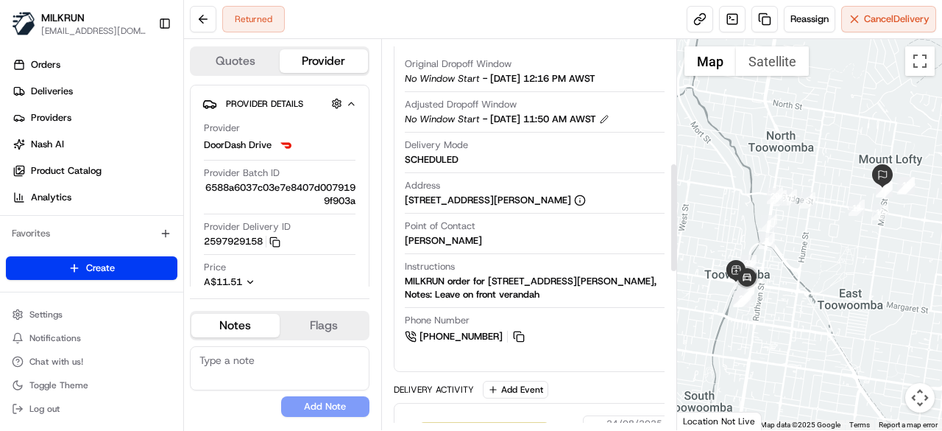
scroll to position [515, 0]
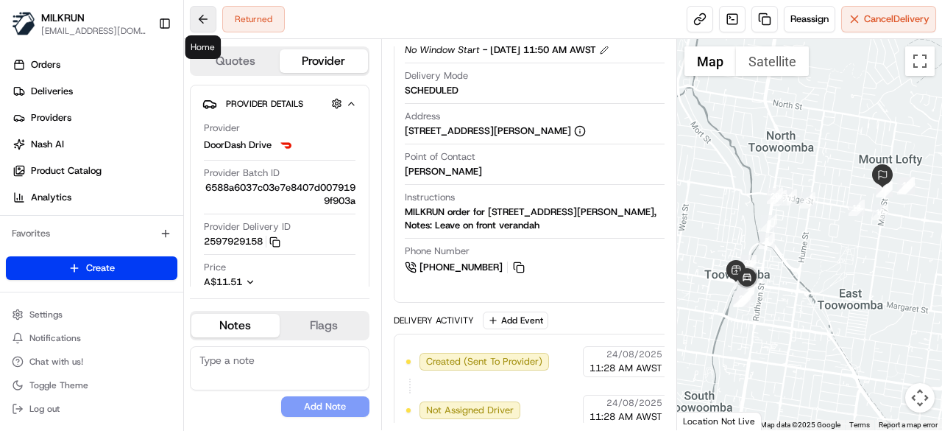
click at [196, 25] on button at bounding box center [203, 19] width 26 height 26
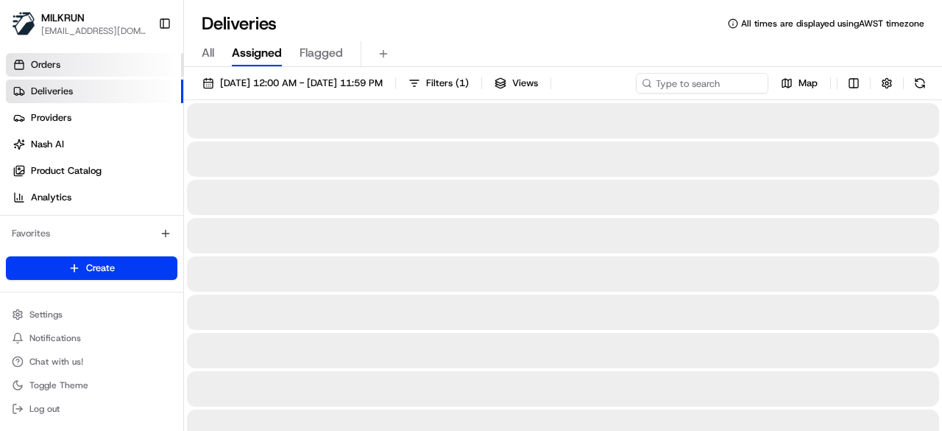
click at [57, 74] on link "Orders" at bounding box center [94, 65] width 177 height 24
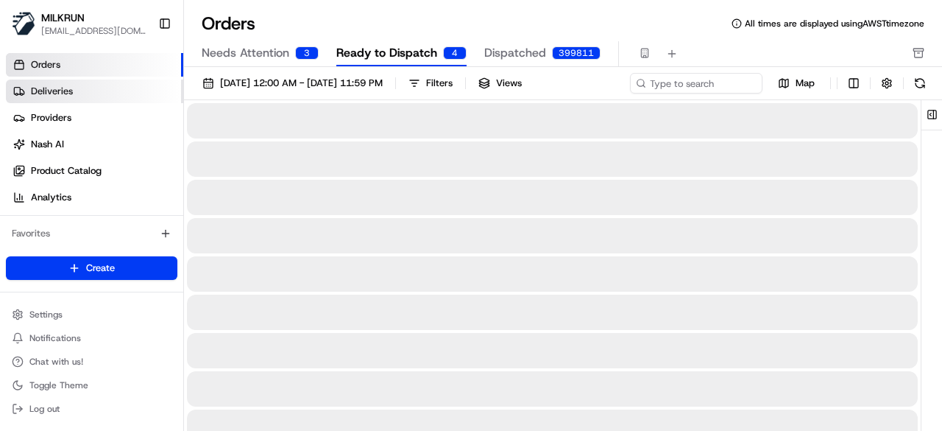
click at [63, 88] on span "Deliveries" at bounding box center [52, 91] width 42 height 13
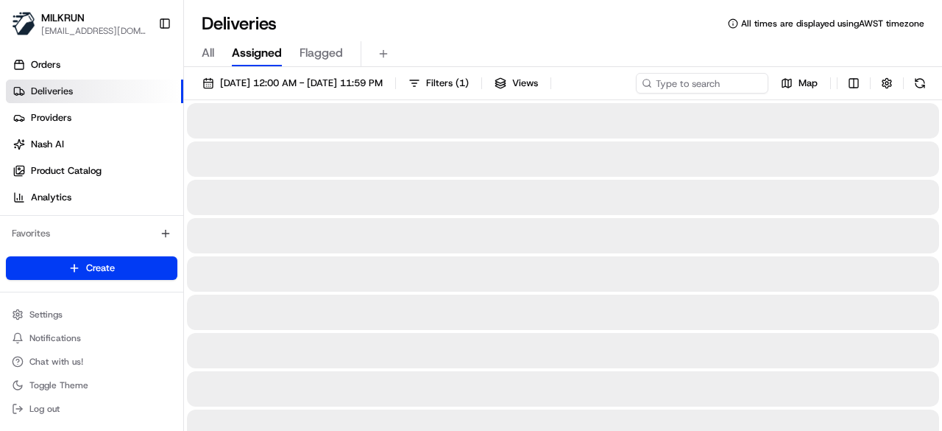
click at [65, 80] on link "Deliveries" at bounding box center [94, 91] width 177 height 24
click at [68, 74] on link "Orders" at bounding box center [94, 65] width 177 height 24
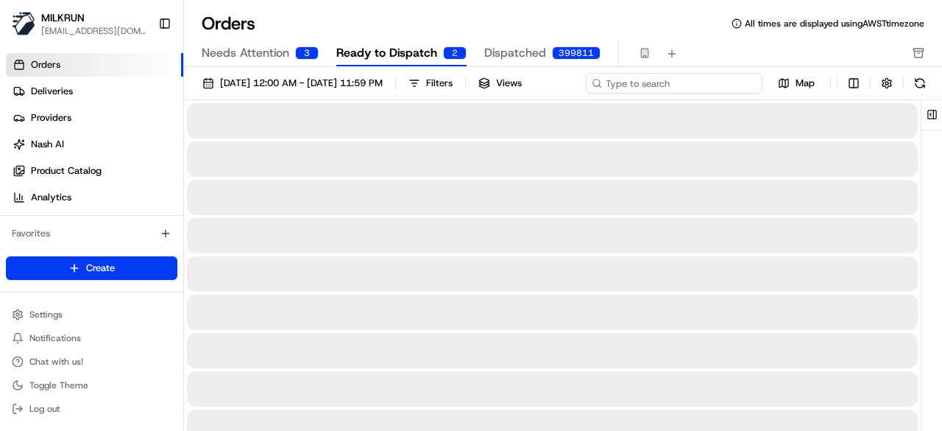
click at [727, 88] on div "01/08/2025 12:00 AM - 31/08/2025 11:59 PM Filters Views Map" at bounding box center [563, 86] width 758 height 27
paste input "365f2b3e-5826-415a-b378-7682bf01c5bb"
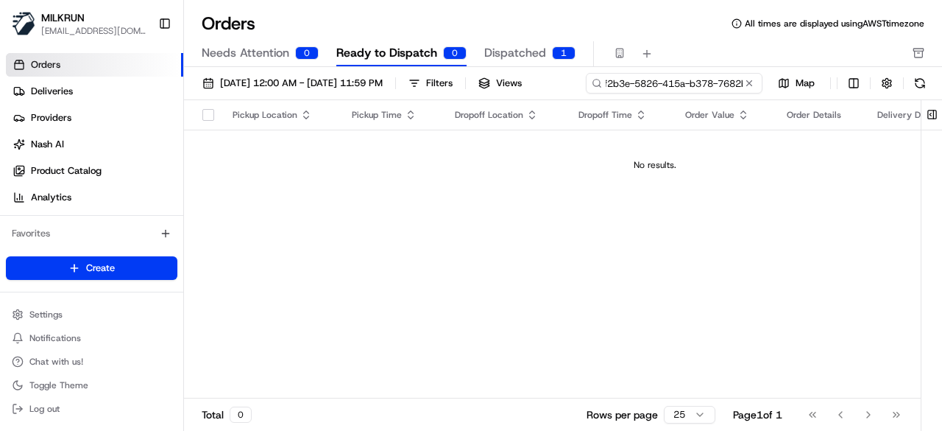
drag, startPoint x: 247, startPoint y: 108, endPoint x: 219, endPoint y: 107, distance: 28.7
click at [586, 93] on input "365f2b3e-5826-415a-b378-7682bf01c5bb" at bounding box center [674, 83] width 177 height 21
type input "365f2b3e-5826-415a-b378-7682bf01c5bb"
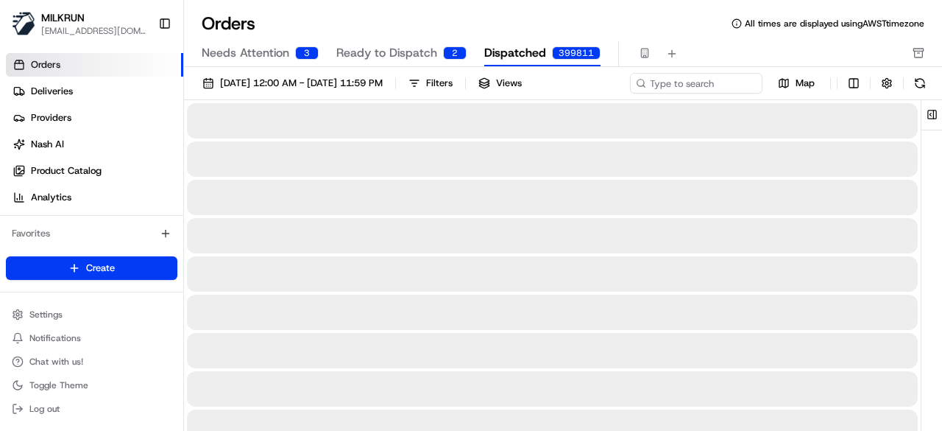
click at [503, 52] on span "Dispatched" at bounding box center [515, 53] width 62 height 18
click at [676, 79] on div "01/08/2025 12:00 AM - 31/08/2025 11:59 PM Filters Views Map" at bounding box center [563, 86] width 758 height 27
paste input "365f2b3e-5826-415a-b378-7682bf01c5bb"
drag, startPoint x: 236, startPoint y: 102, endPoint x: 197, endPoint y: 99, distance: 39.1
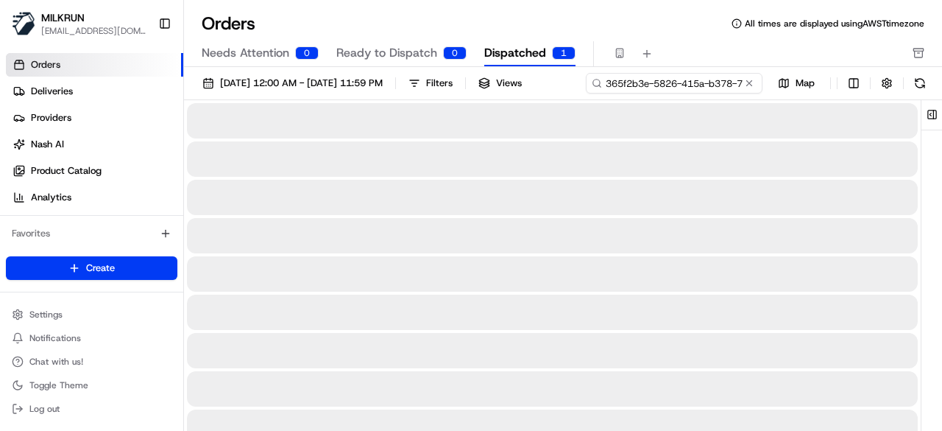
click at [586, 93] on input "365f2b3e-5826-415a-b378-7682bf01c5bb" at bounding box center [674, 83] width 177 height 21
type input "365f2b3e-5826-415a-b378-7682bf01c5bb"
drag, startPoint x: 206, startPoint y: 102, endPoint x: 218, endPoint y: 103, distance: 11.9
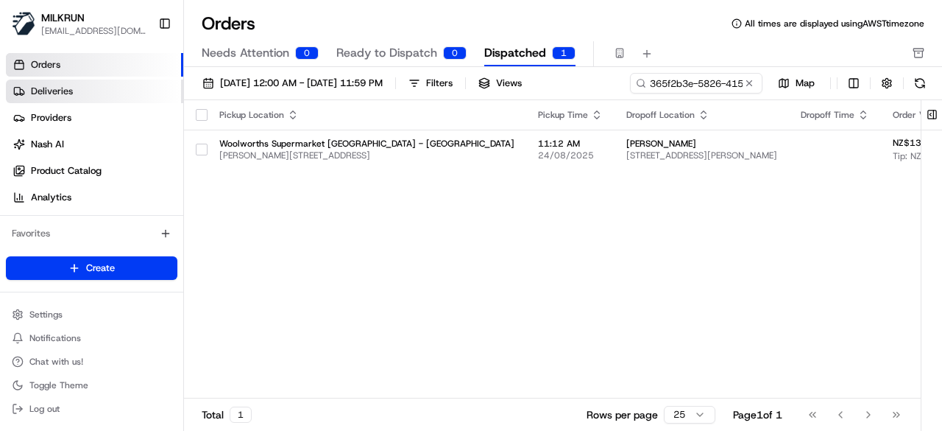
click at [119, 83] on link "Deliveries" at bounding box center [94, 91] width 177 height 24
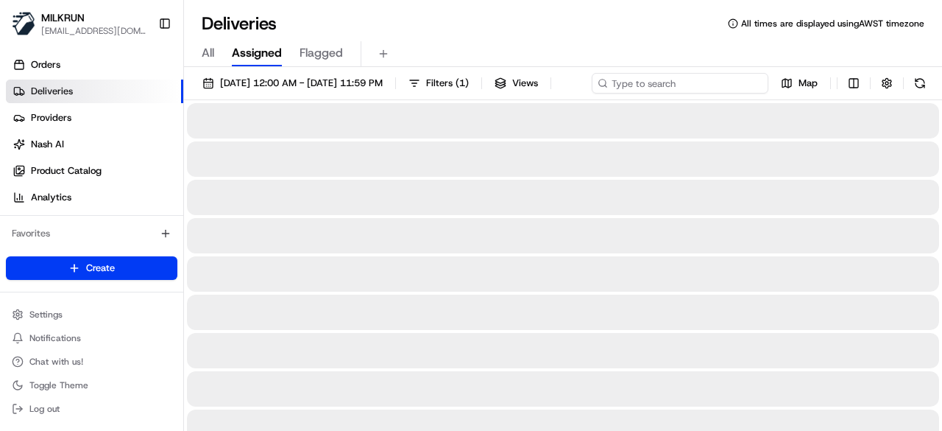
click at [721, 80] on div "24/08/2025 12:00 AM - 24/08/2025 11:59 PM Filters ( 1 ) Views Map" at bounding box center [563, 86] width 758 height 27
paste input "365f2b3e-5826-415a-b378-7682bf01c5bb"
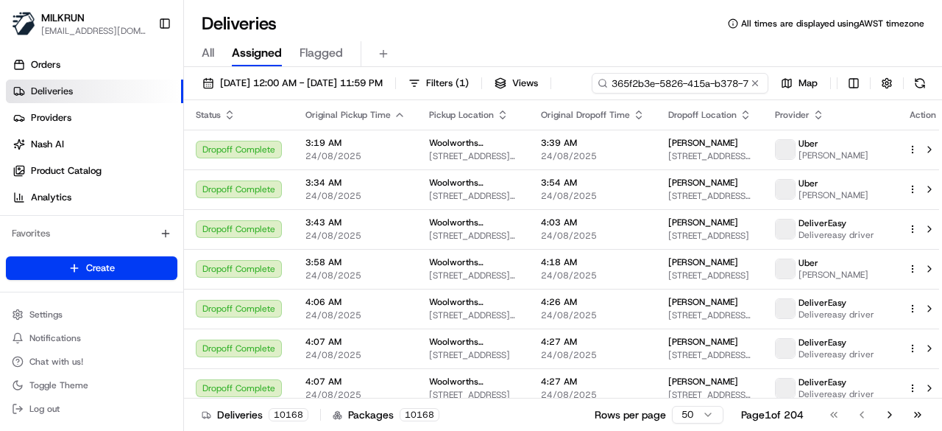
scroll to position [0, 69]
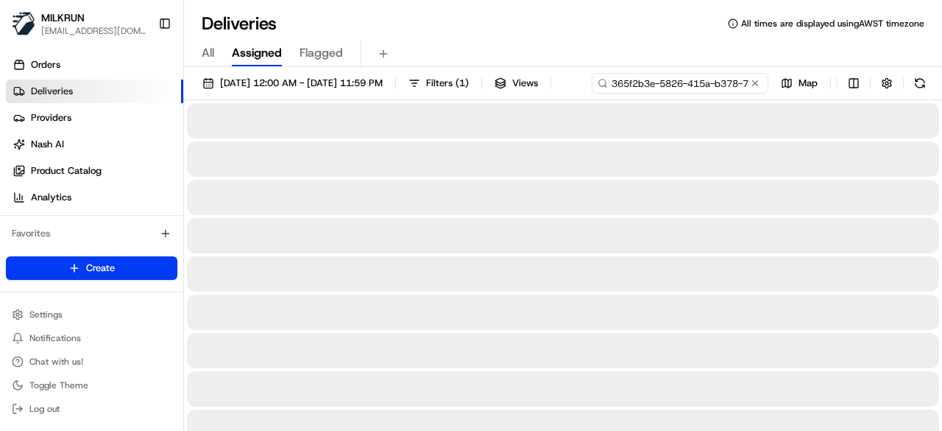
drag, startPoint x: 269, startPoint y: 107, endPoint x: 213, endPoint y: 105, distance: 55.3
click at [592, 93] on input "365f2b3e-5826-415a-b378-7682bf01c5bb" at bounding box center [680, 83] width 177 height 21
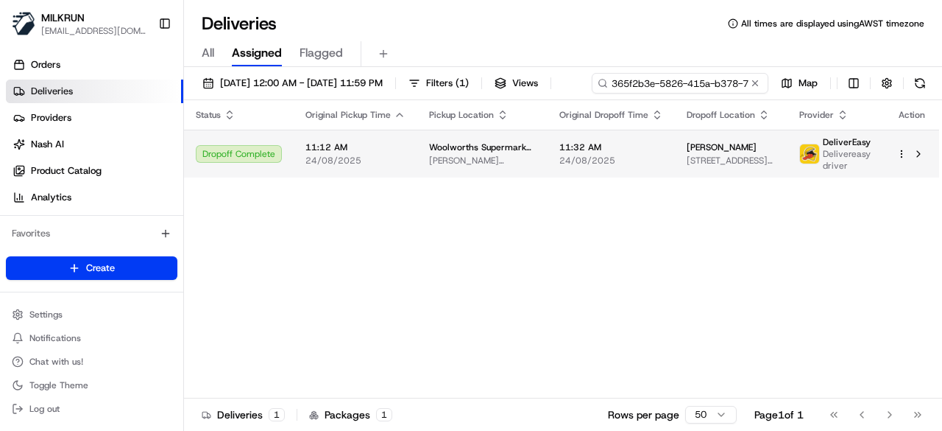
type input "365f2b3e-5826-415a-b378-7682bf01c5bb"
click at [390, 183] on div "Status Original Pickup Time Pickup Location Original Dropoff Time Dropoff Locat…" at bounding box center [561, 249] width 755 height 298
click at [386, 159] on span "24/08/2025" at bounding box center [355, 161] width 100 height 12
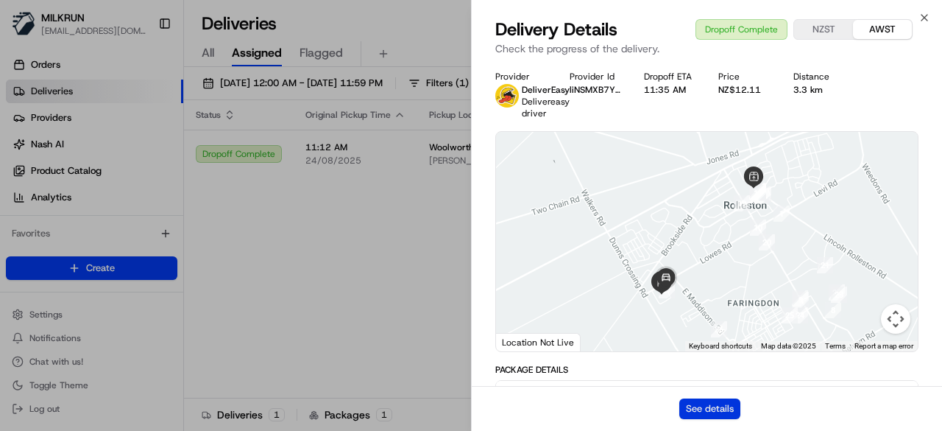
click at [713, 401] on button "See details" at bounding box center [709, 408] width 61 height 21
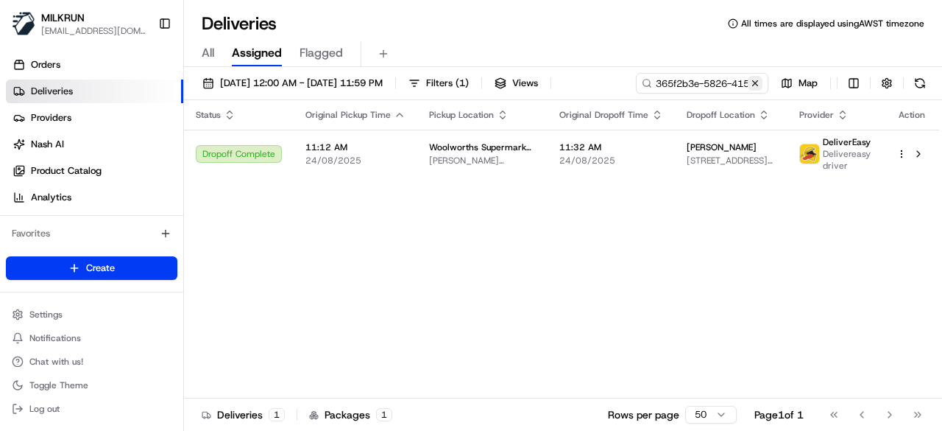
click at [755, 82] on button at bounding box center [755, 83] width 15 height 15
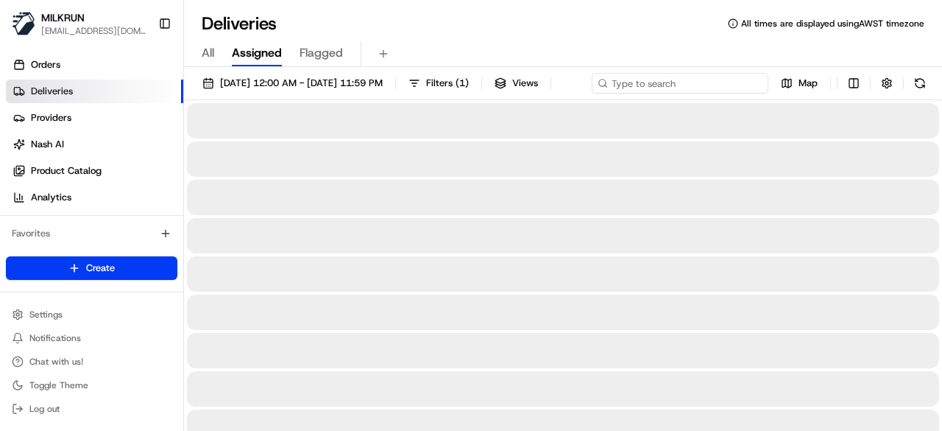
click at [711, 82] on div "24/08/2025 12:00 AM - 24/08/2025 11:59 PM Filters ( 1 ) Views Map" at bounding box center [563, 86] width 758 height 27
paste input "ad471778-157f-4d86-9dc3-3be130fa6ce2"
type input "ad471778-157f-4d86-9dc3-3be130fa6ce2"
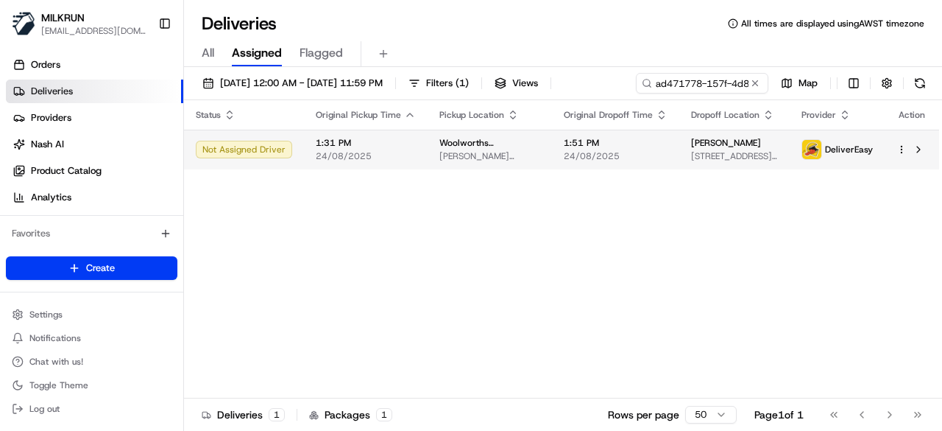
click at [371, 169] on td "1:31 PM 24/08/2025" at bounding box center [366, 150] width 124 height 40
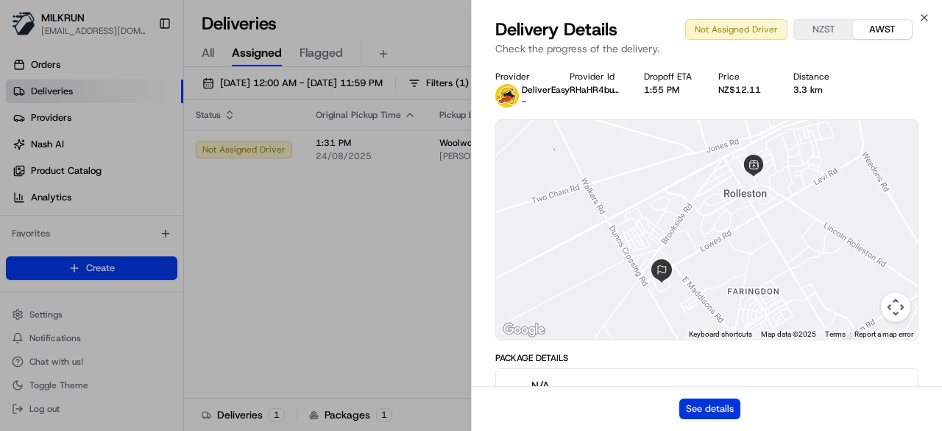
drag, startPoint x: 653, startPoint y: 391, endPoint x: 696, endPoint y: 413, distance: 48.7
click at [668, 400] on div "See details" at bounding box center [707, 408] width 470 height 45
click at [696, 413] on button "See details" at bounding box center [709, 408] width 61 height 21
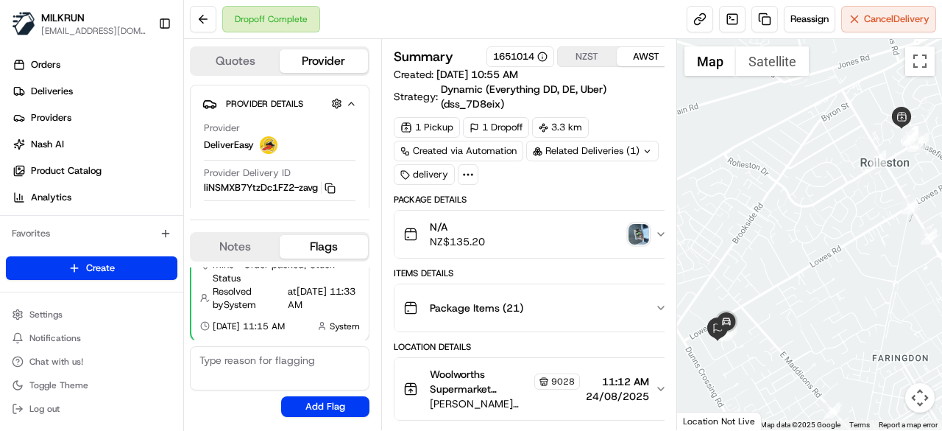
scroll to position [74, 0]
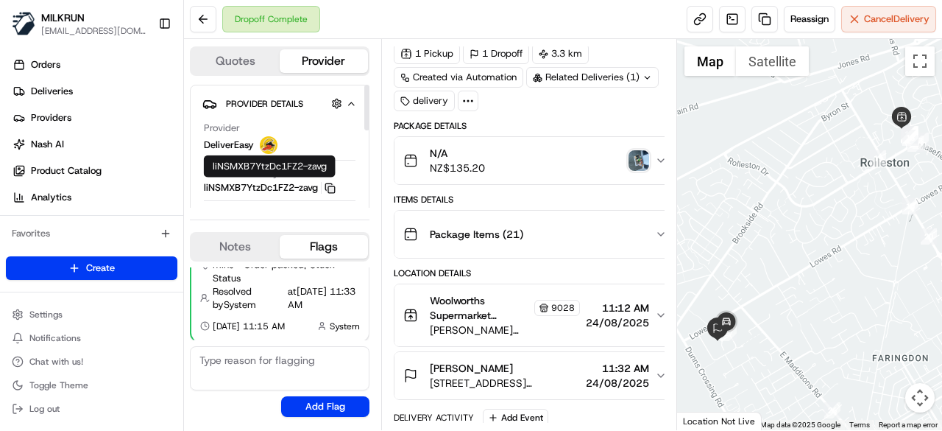
click at [325, 186] on icon "button" at bounding box center [328, 186] width 7 height 7
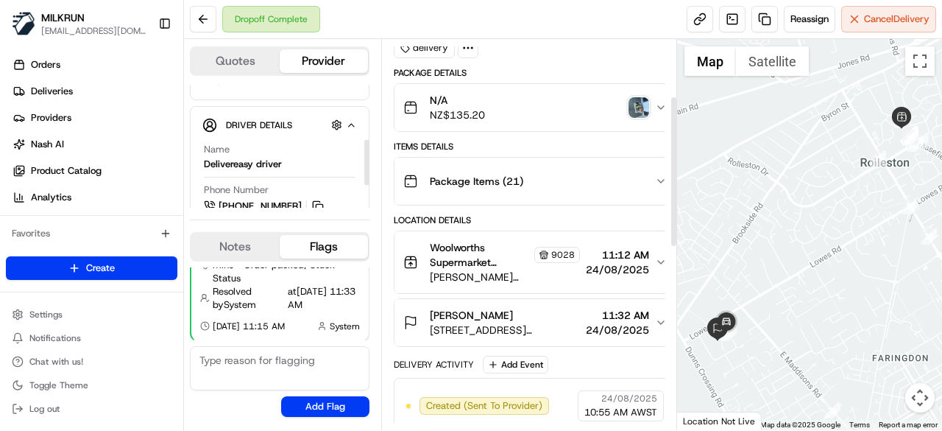
scroll to position [147, 0]
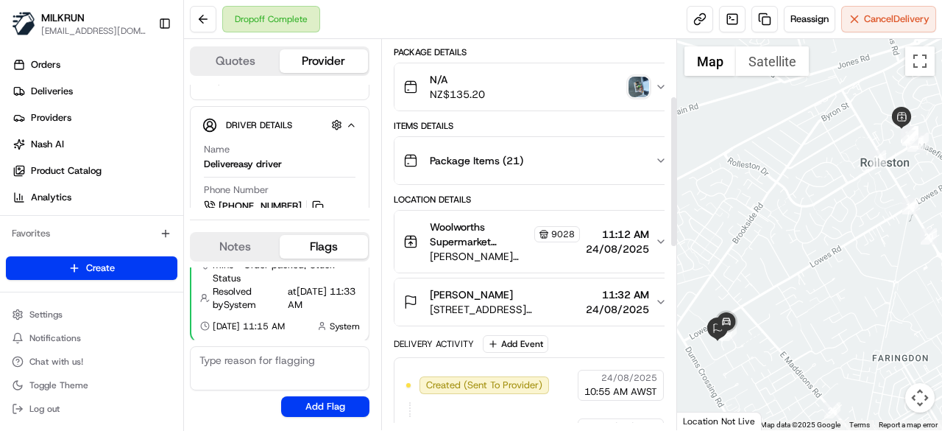
click at [562, 320] on button "[PERSON_NAME] [STREET_ADDRESS][PERSON_NAME] 11:32 AM [DATE]" at bounding box center [535, 301] width 281 height 47
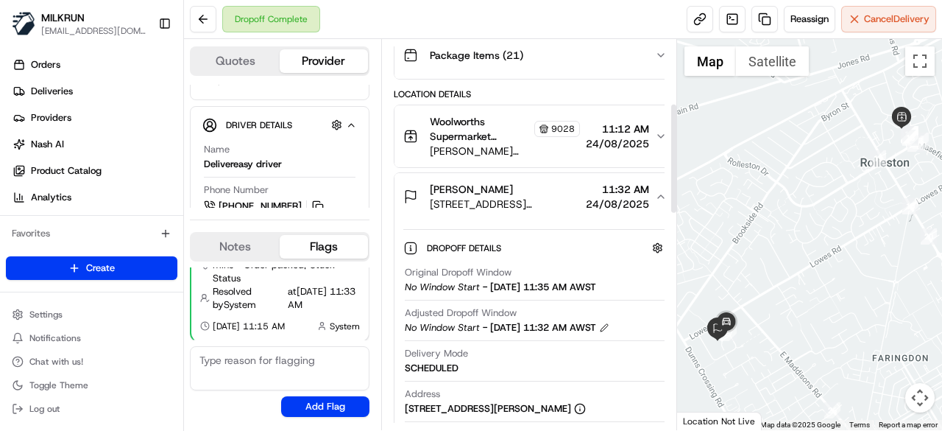
scroll to position [294, 0]
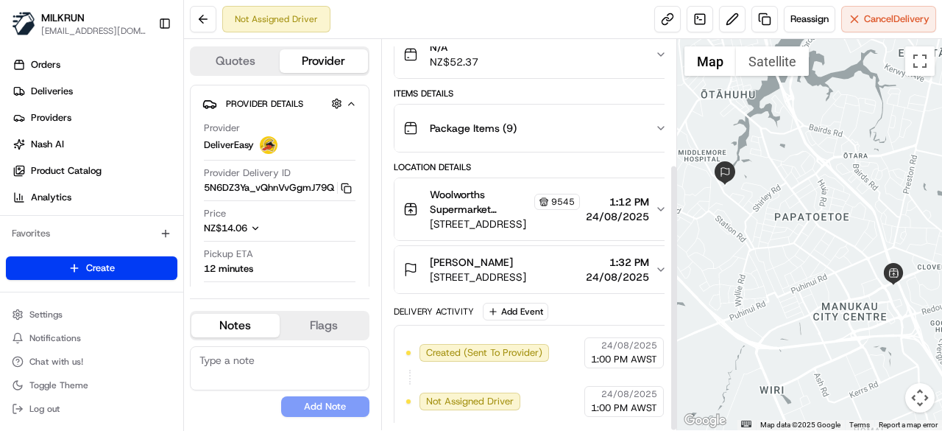
scroll to position [181, 0]
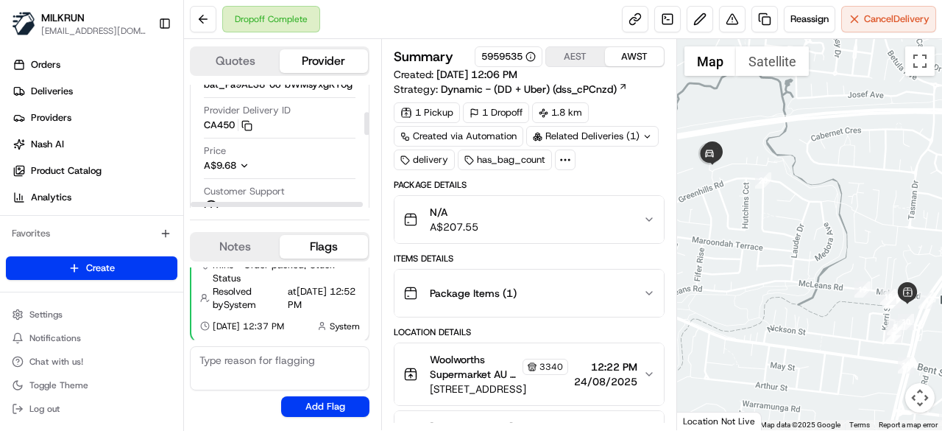
scroll to position [74, 0]
